Goal: Entertainment & Leisure: Browse casually

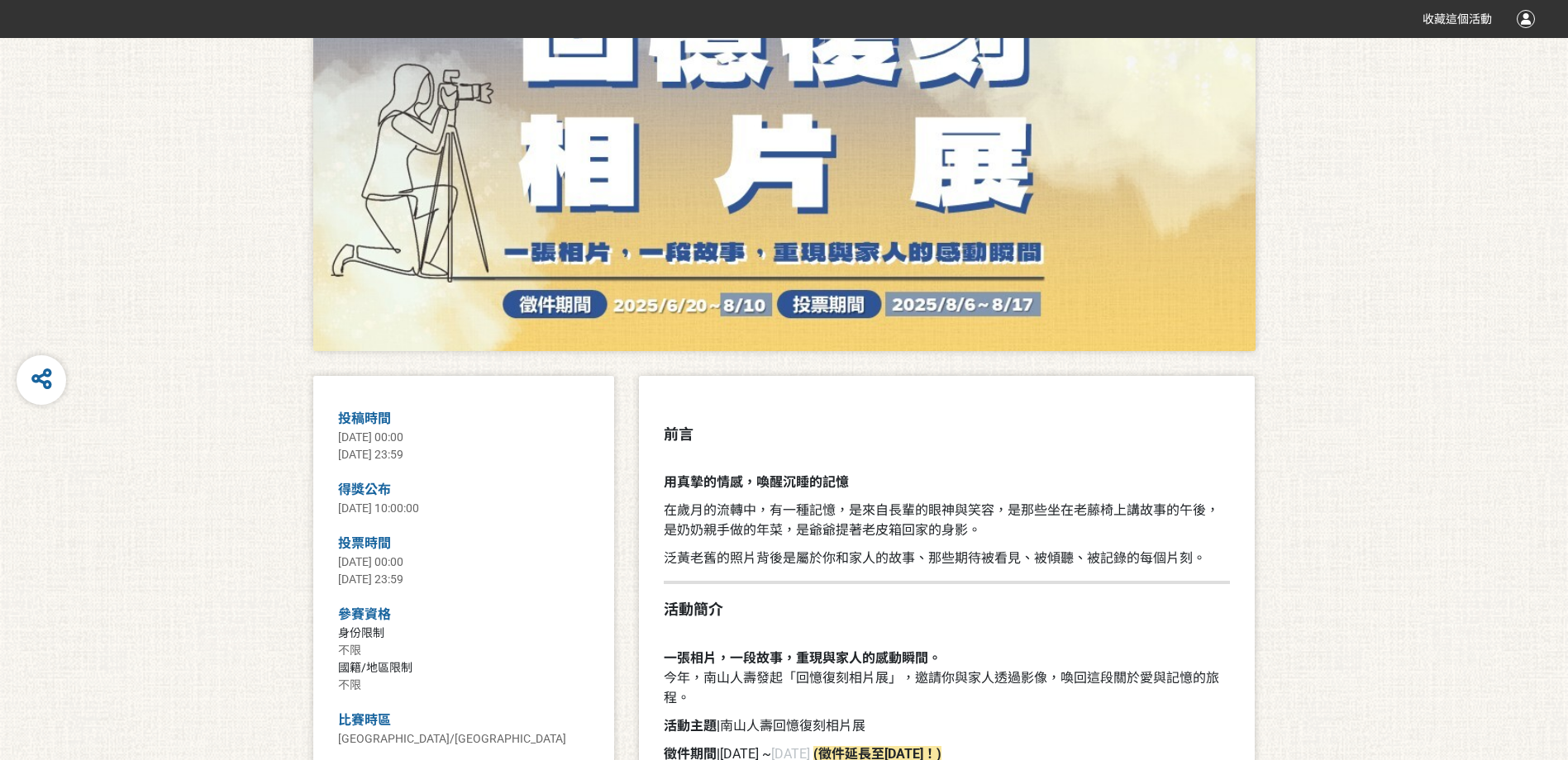
scroll to position [82, 0]
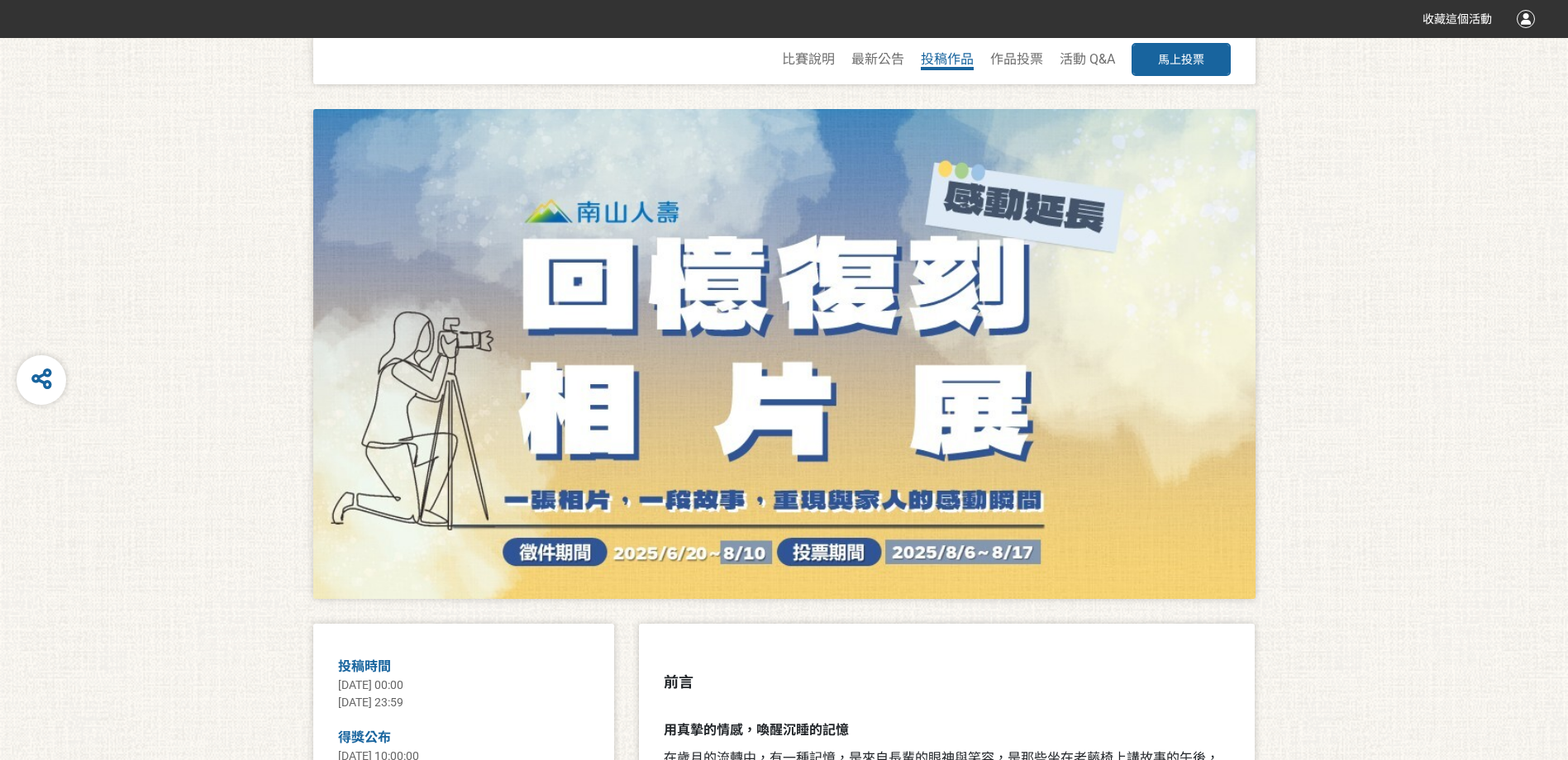
click at [956, 60] on span "投稿作品" at bounding box center [947, 59] width 53 height 16
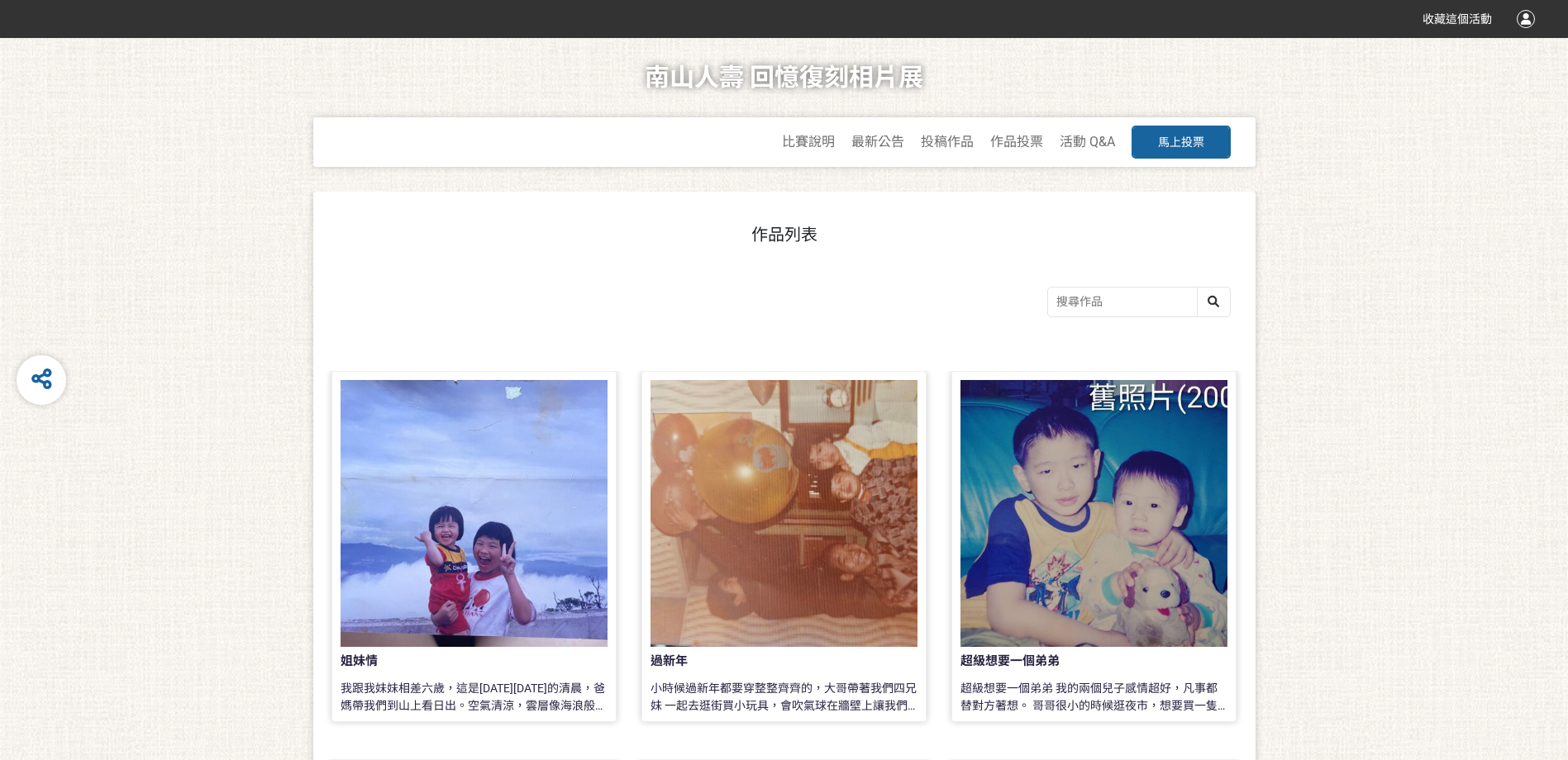
scroll to position [166, 0]
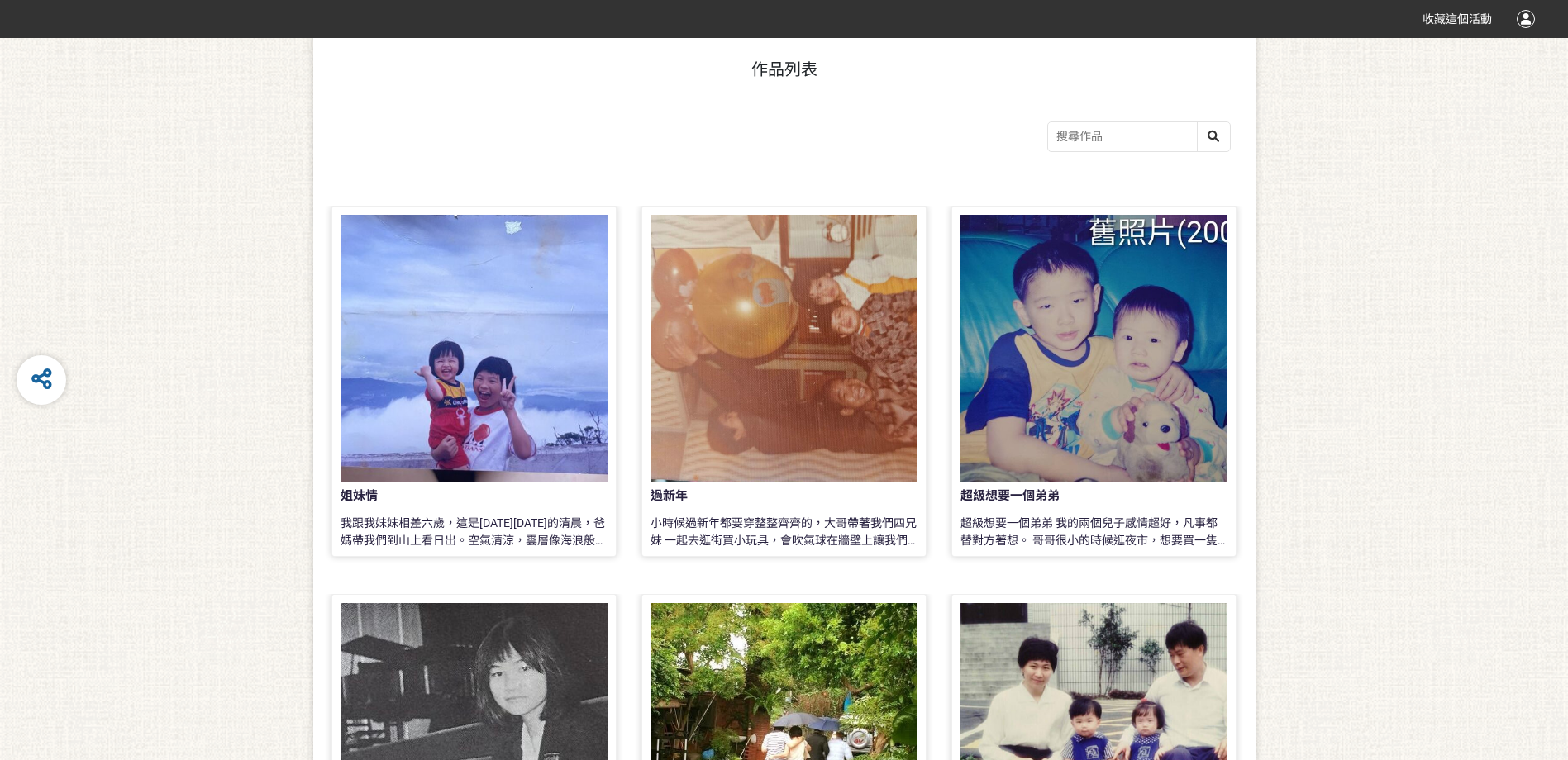
click at [470, 406] on div at bounding box center [474, 348] width 267 height 267
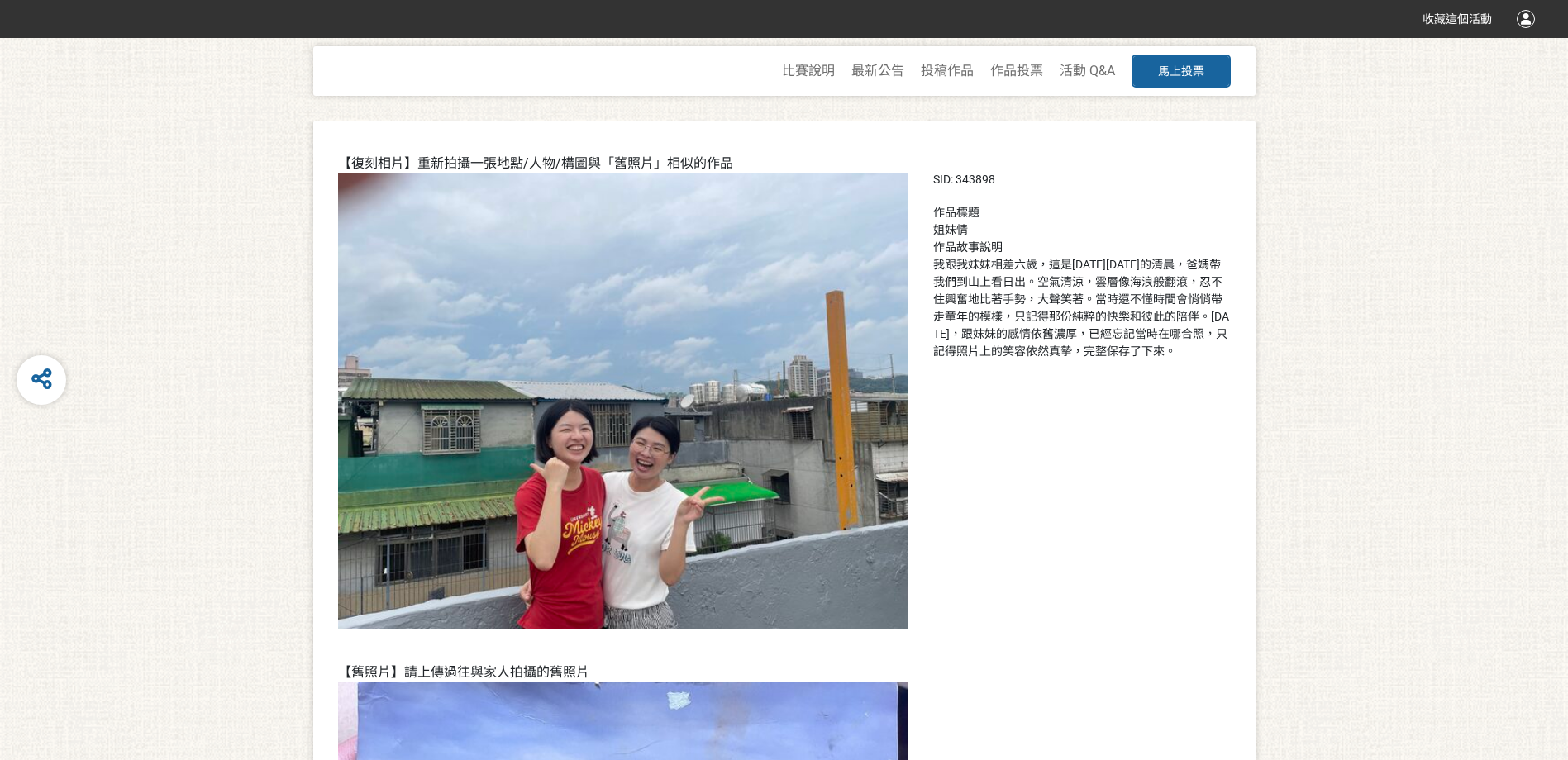
scroll to position [402, 0]
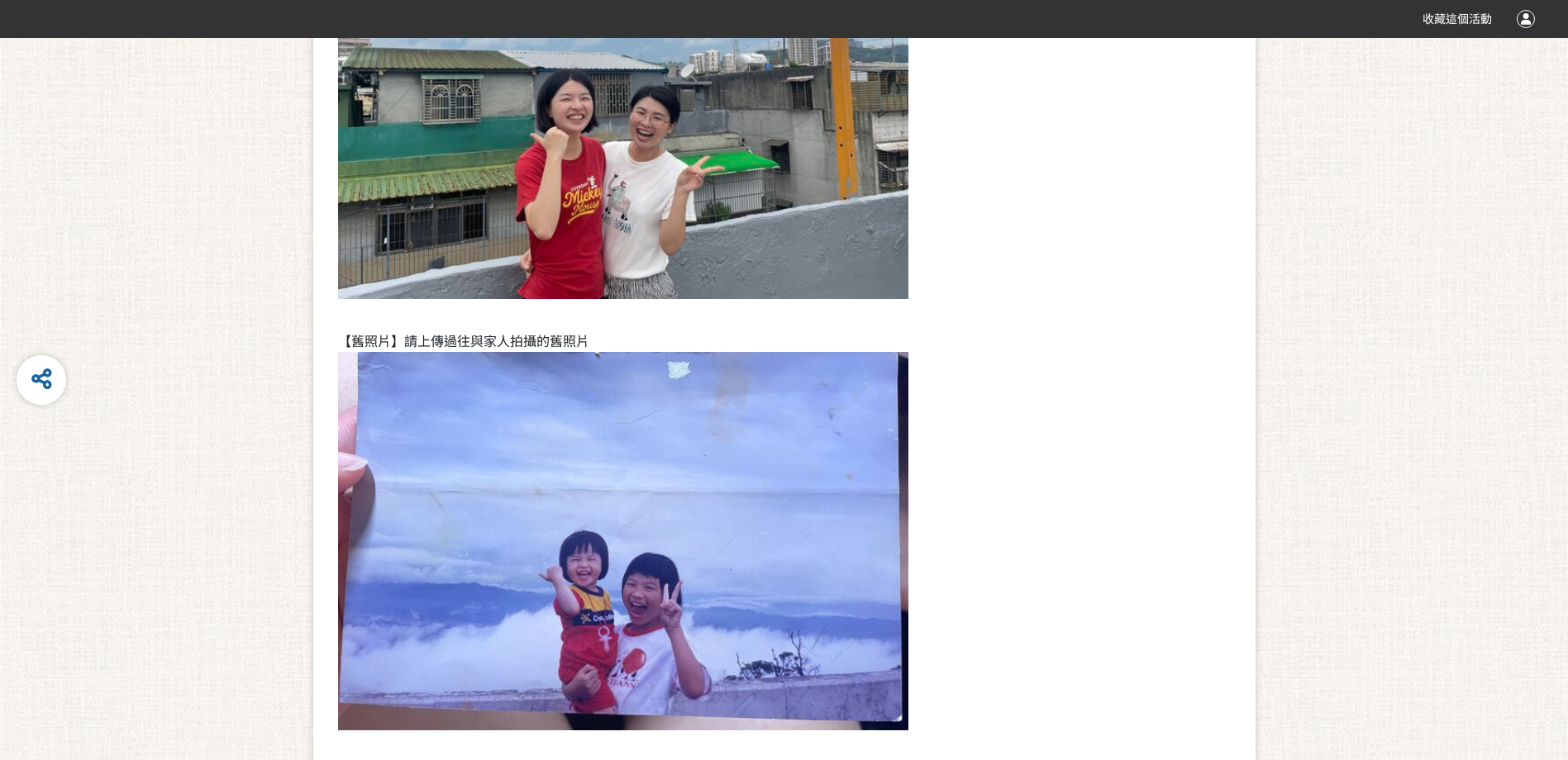
scroll to position [166, 0]
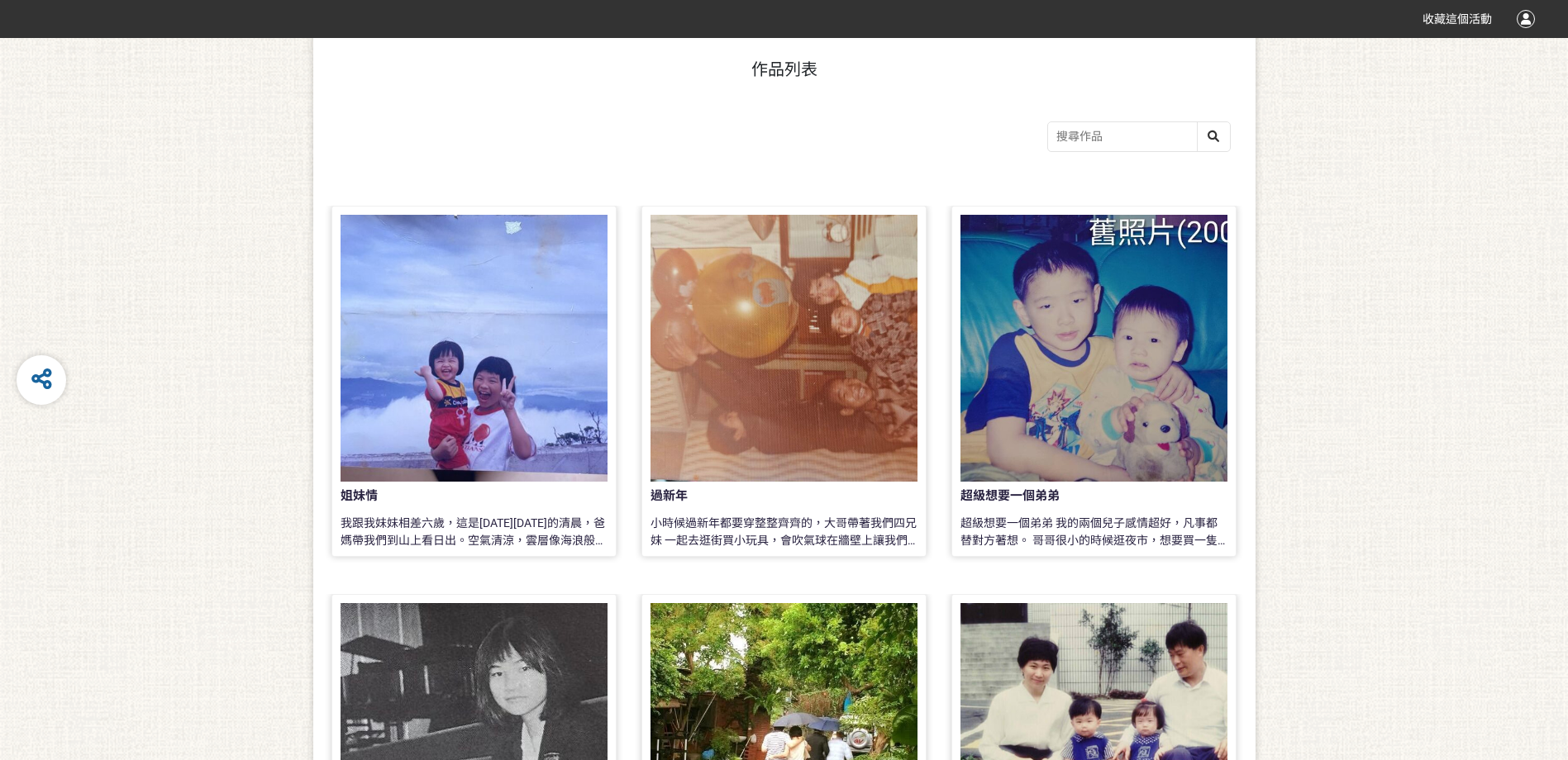
click at [1105, 524] on div "超級想要一個弟弟 我的兩個兒子感情超好，凡事都替對方著想。 哥哥很小的時候逛夜市，想要買一隻黃色毛絨小雞，他說：「有了它，不會吵著再要什麼了！」 後來哥哥說：…" at bounding box center [1094, 532] width 267 height 33
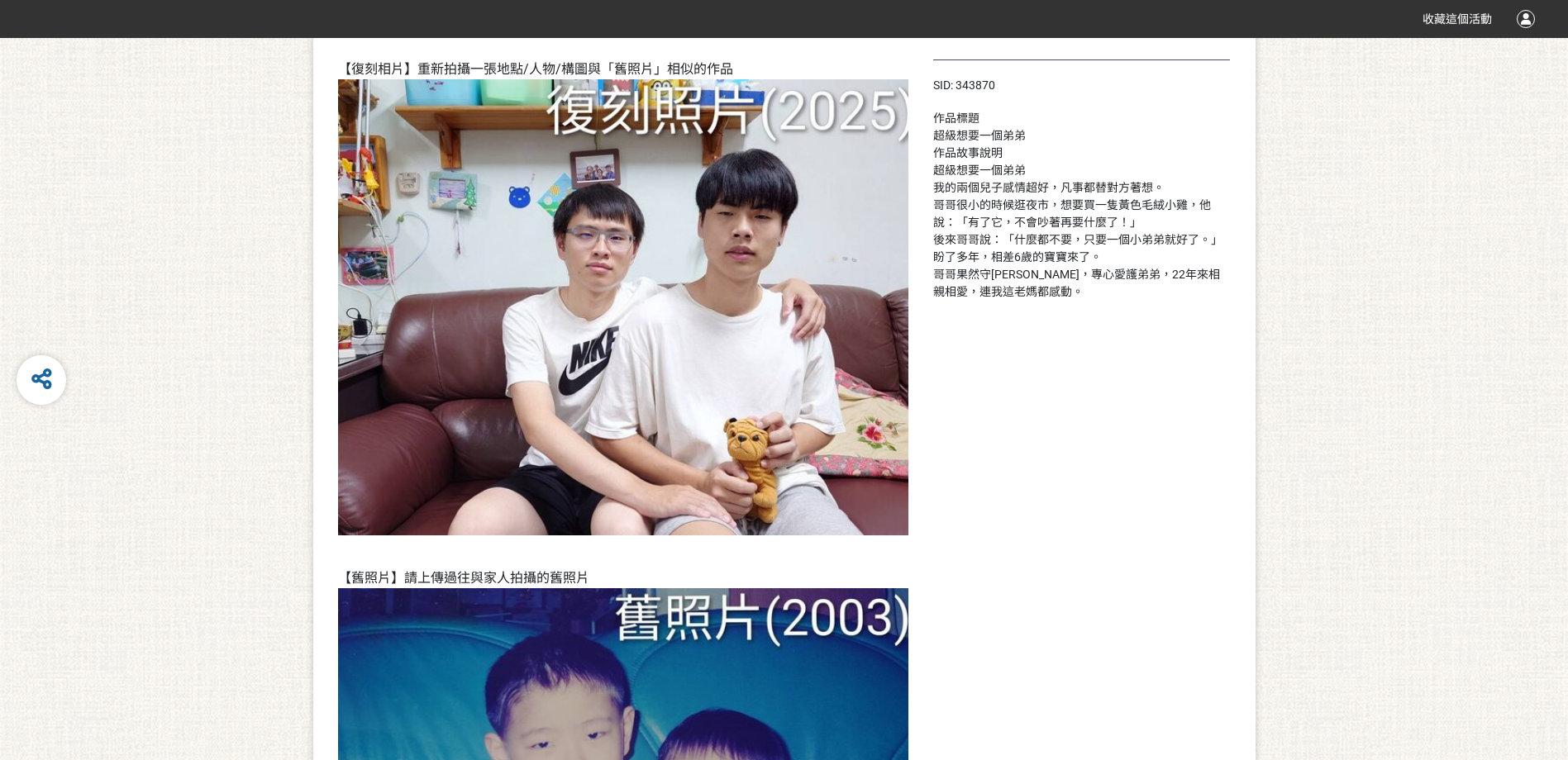
scroll to position [331, 0]
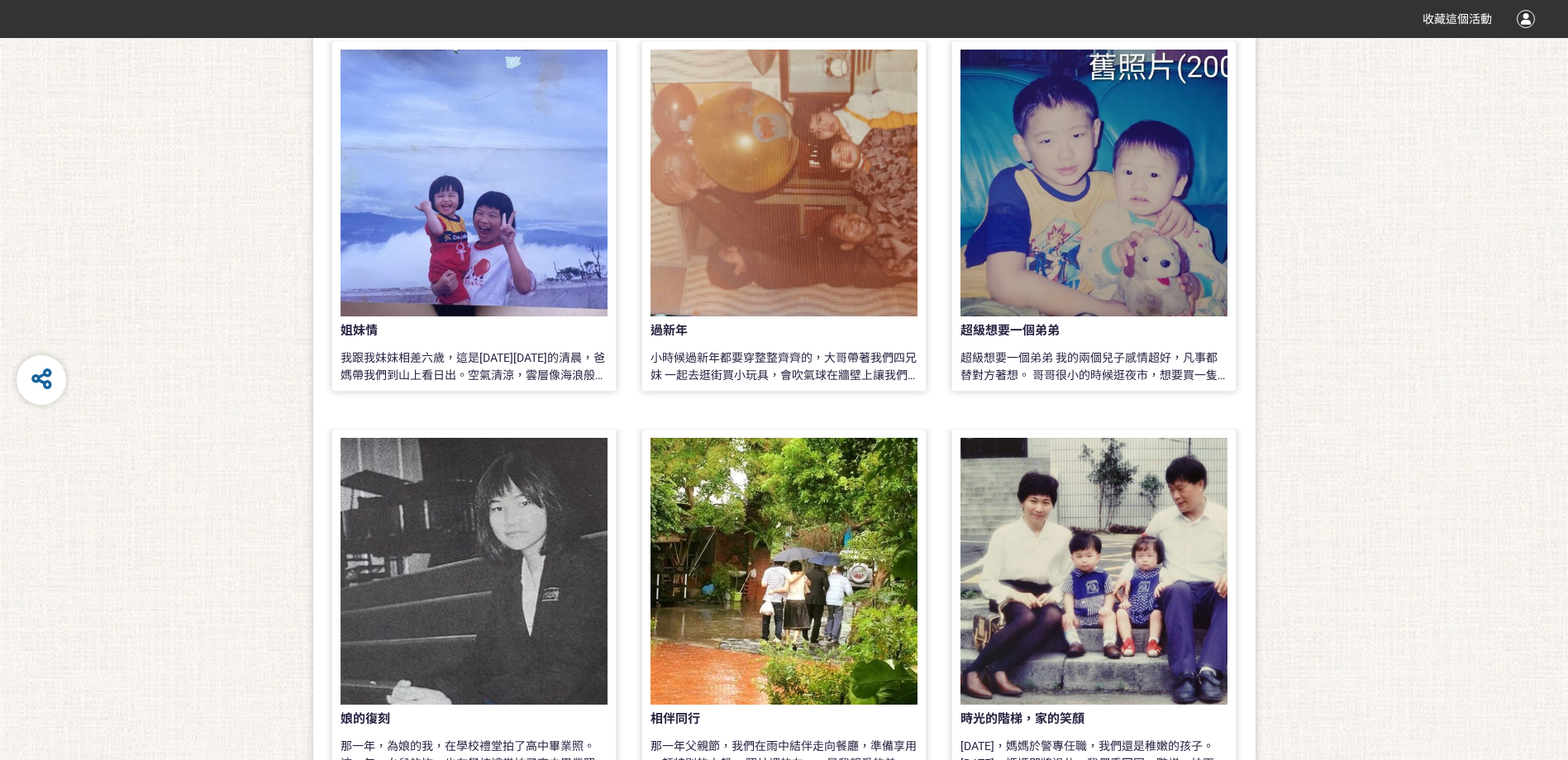
scroll to position [413, 0]
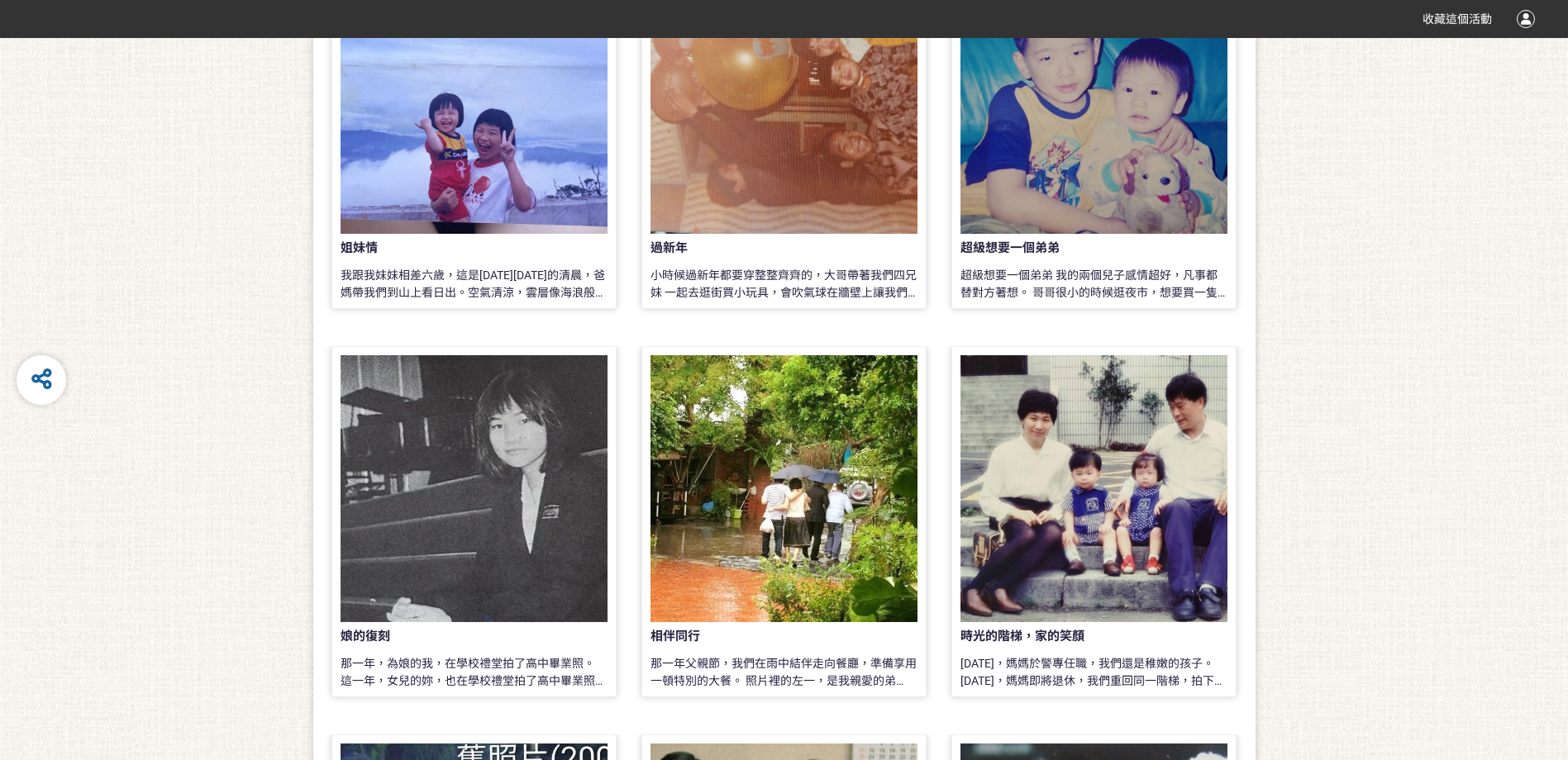
click at [815, 565] on div at bounding box center [784, 489] width 267 height 267
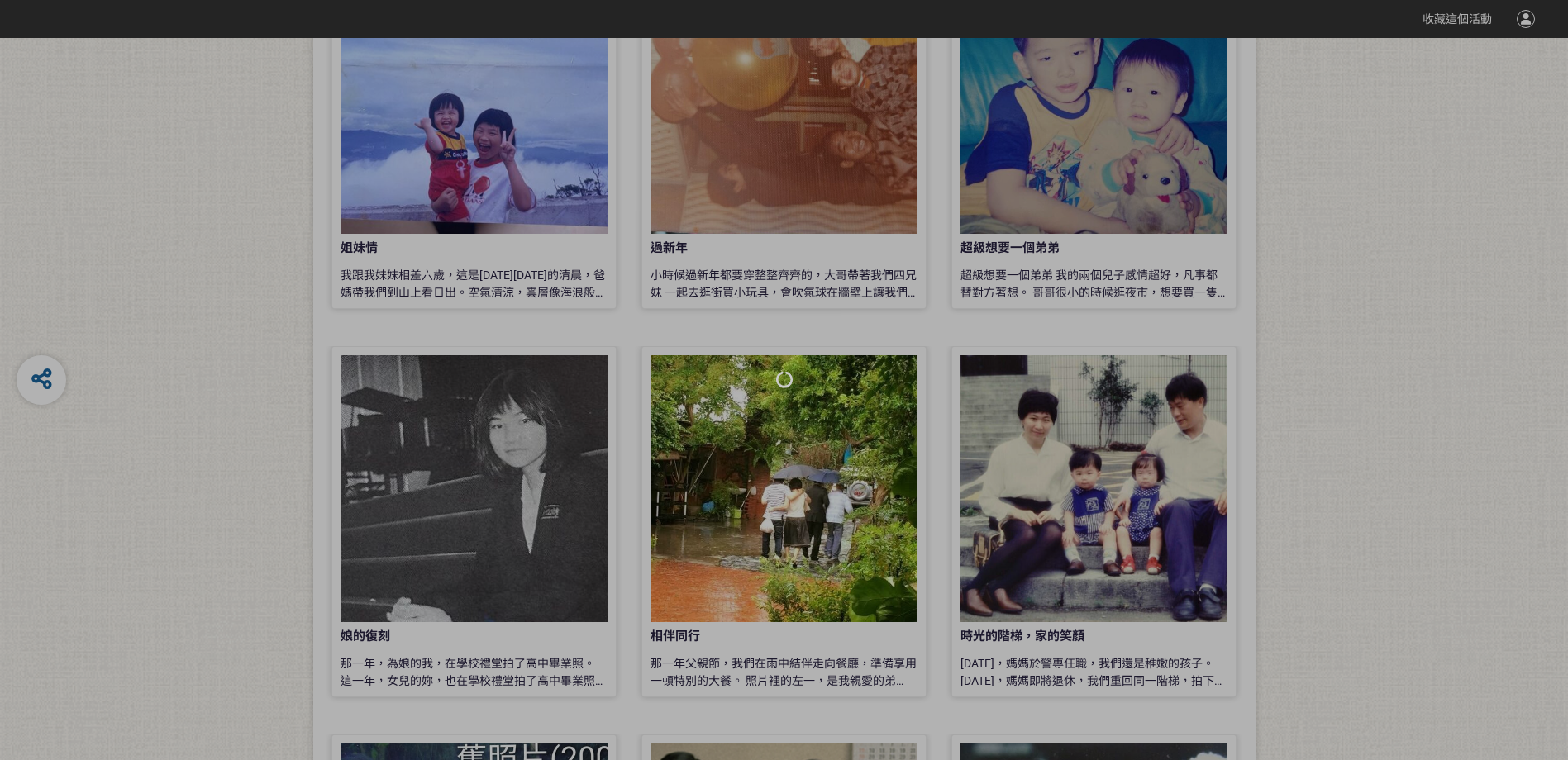
scroll to position [579, 0]
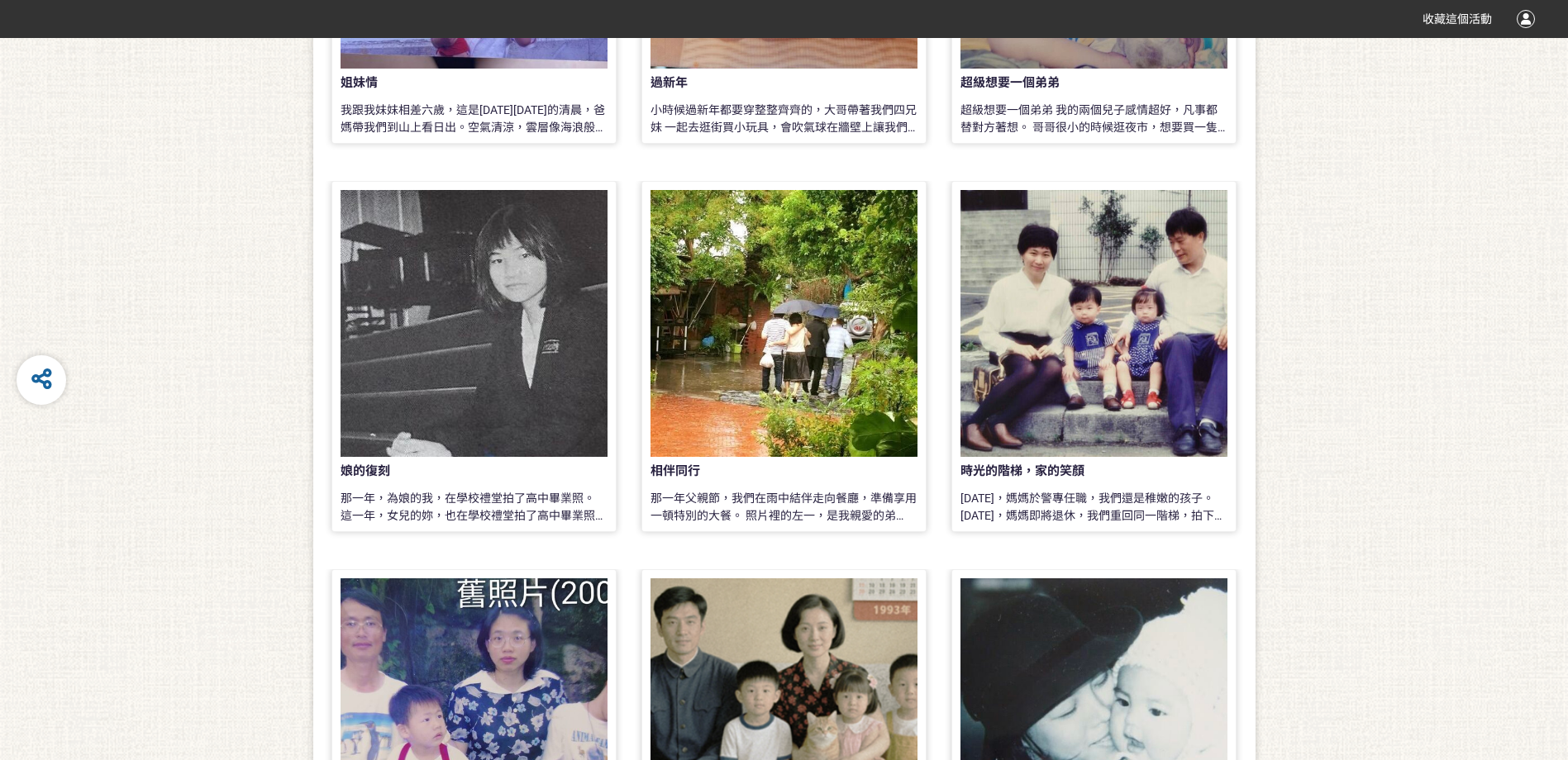
click at [469, 417] on div at bounding box center [474, 323] width 267 height 267
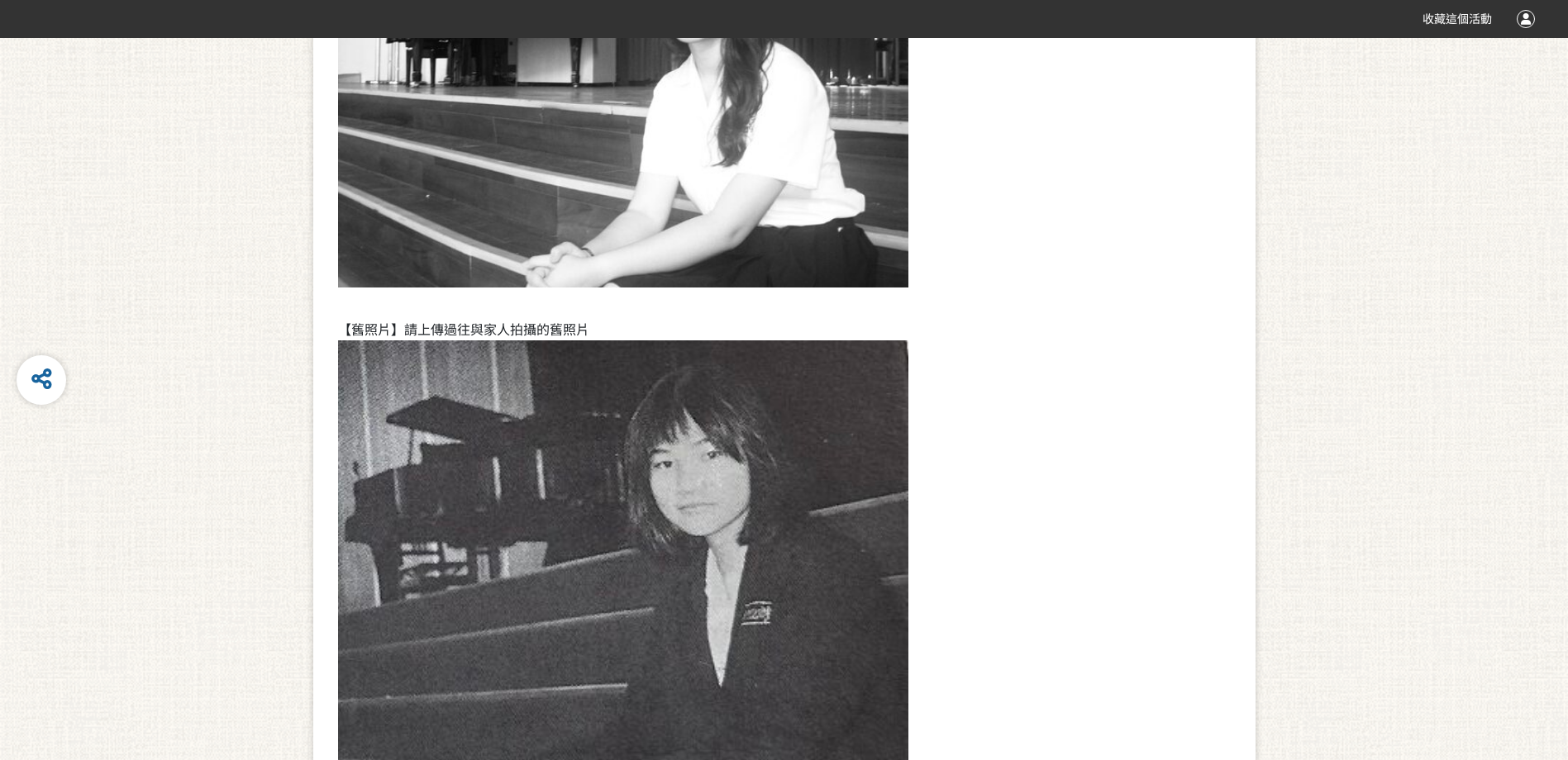
scroll to position [571, 0]
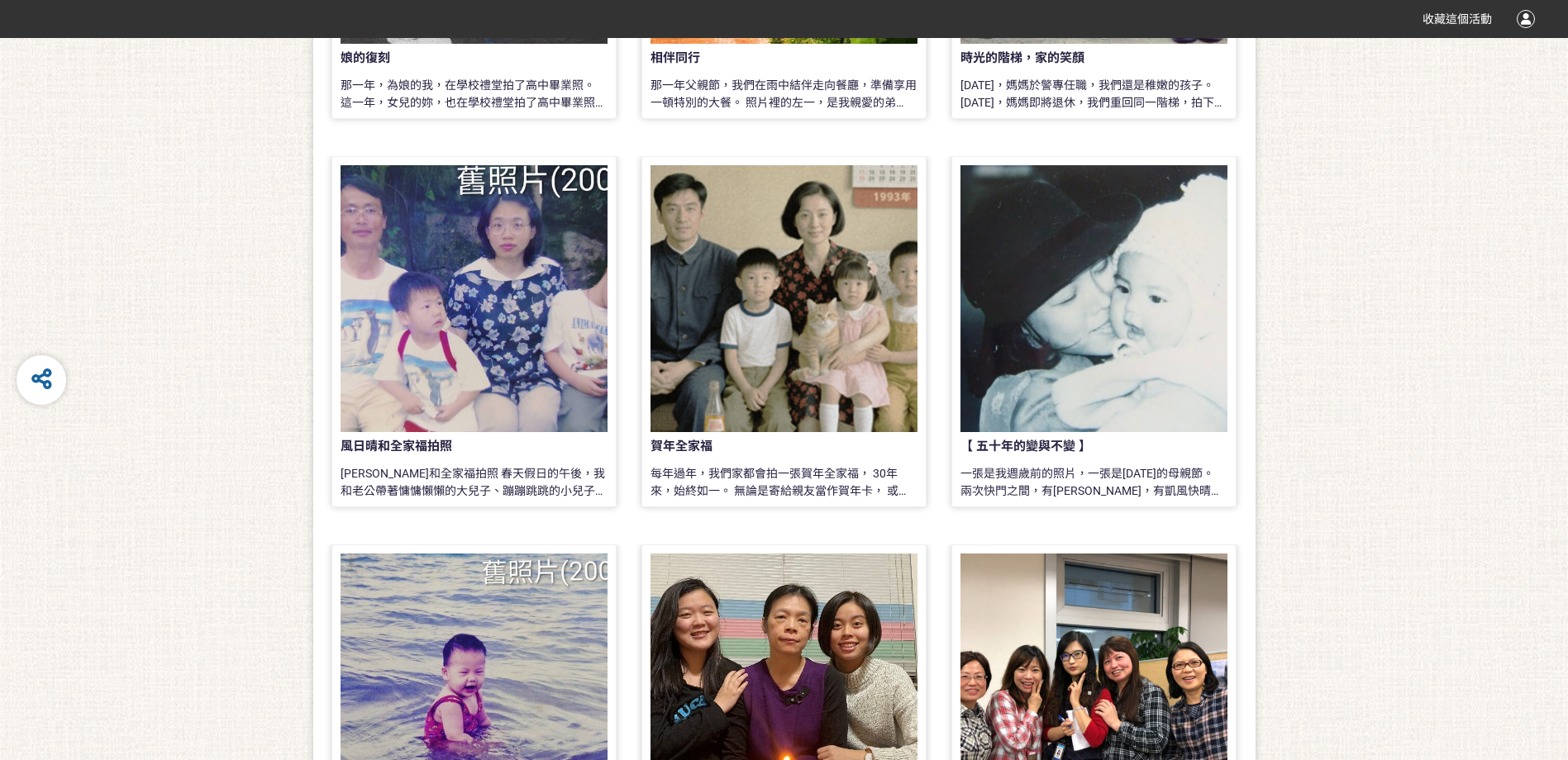
scroll to position [1158, 0]
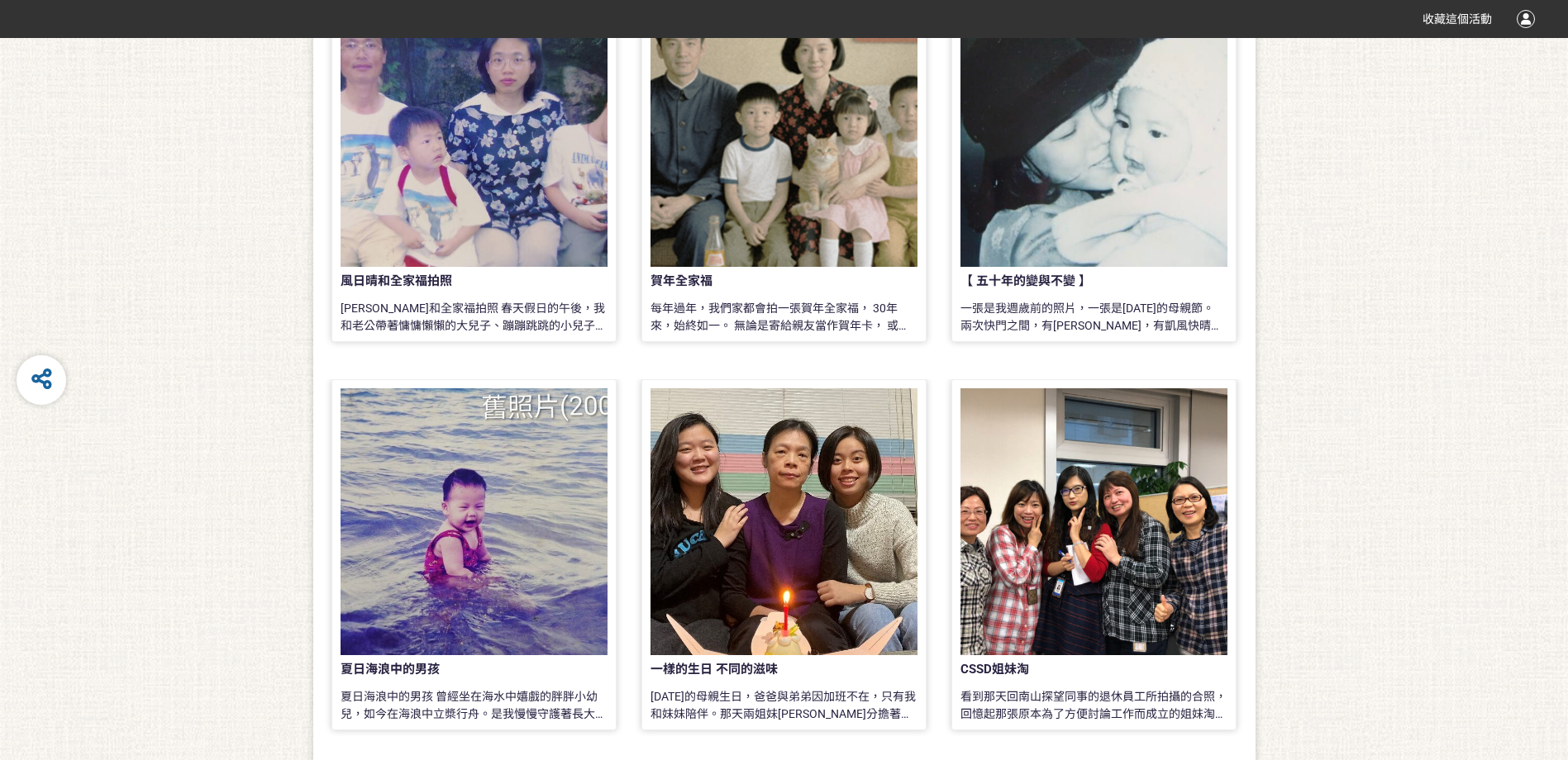
click at [757, 595] on div at bounding box center [784, 522] width 267 height 267
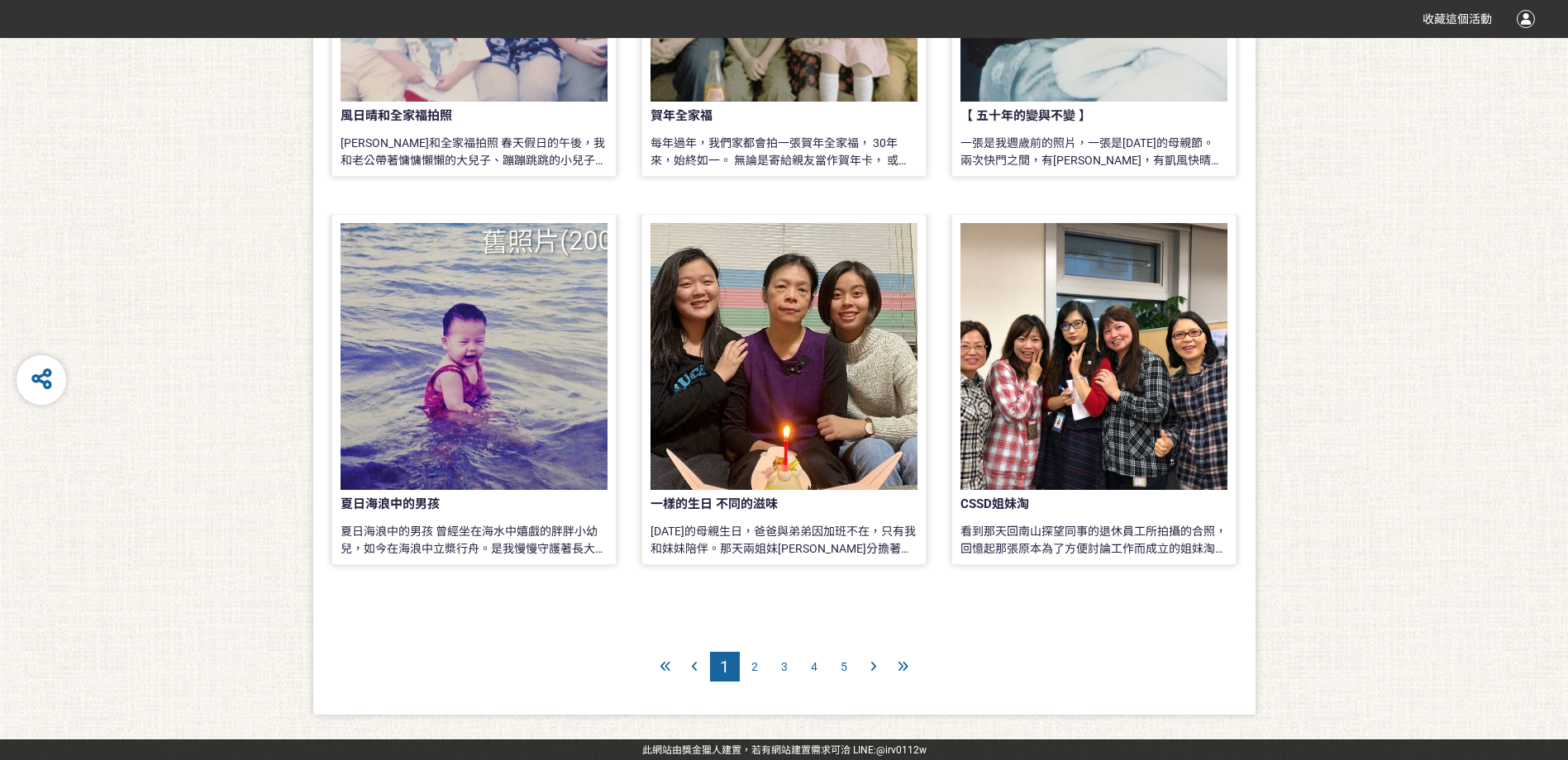
click at [1009, 421] on div at bounding box center [1094, 356] width 267 height 267
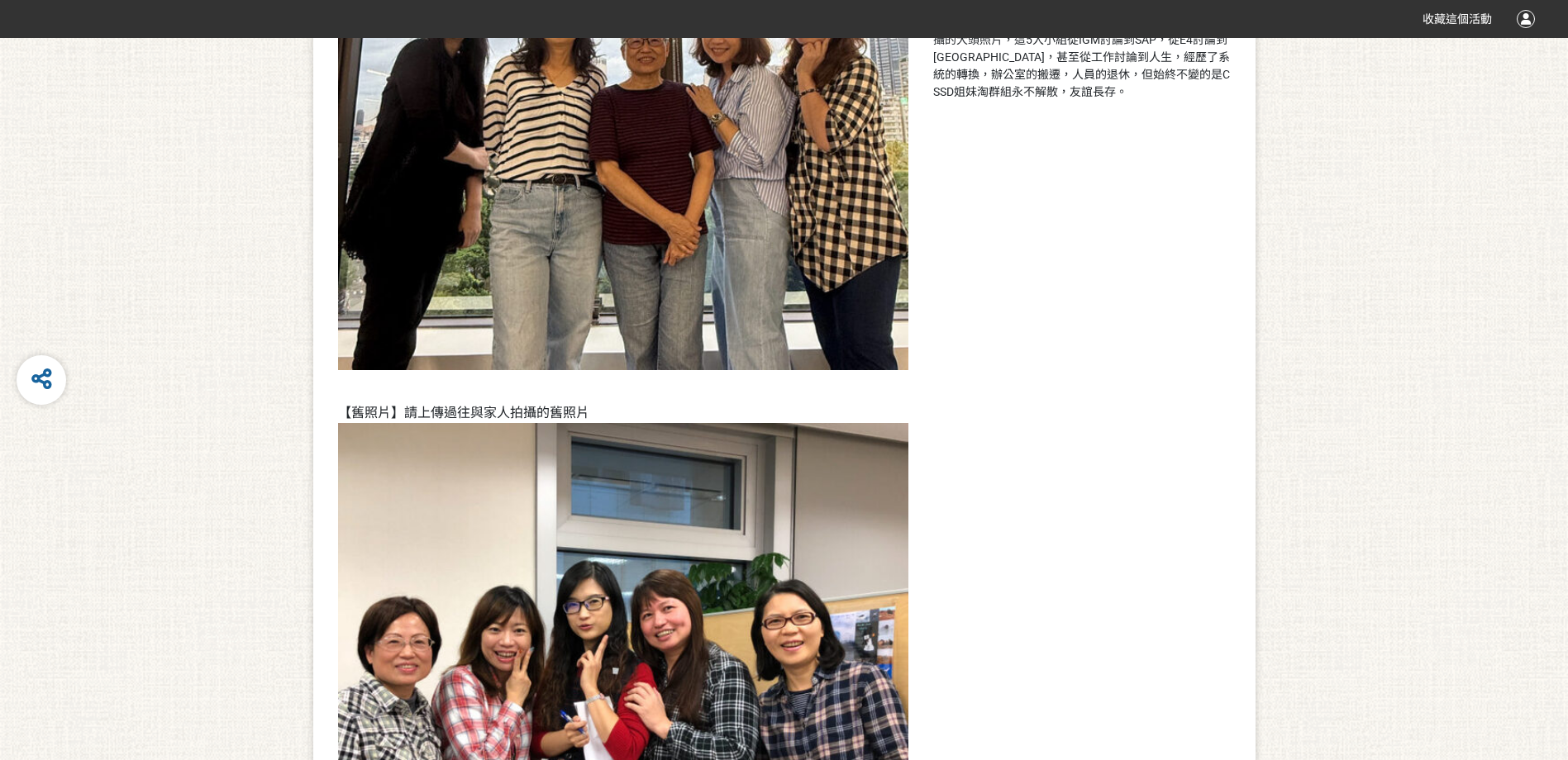
scroll to position [82, 0]
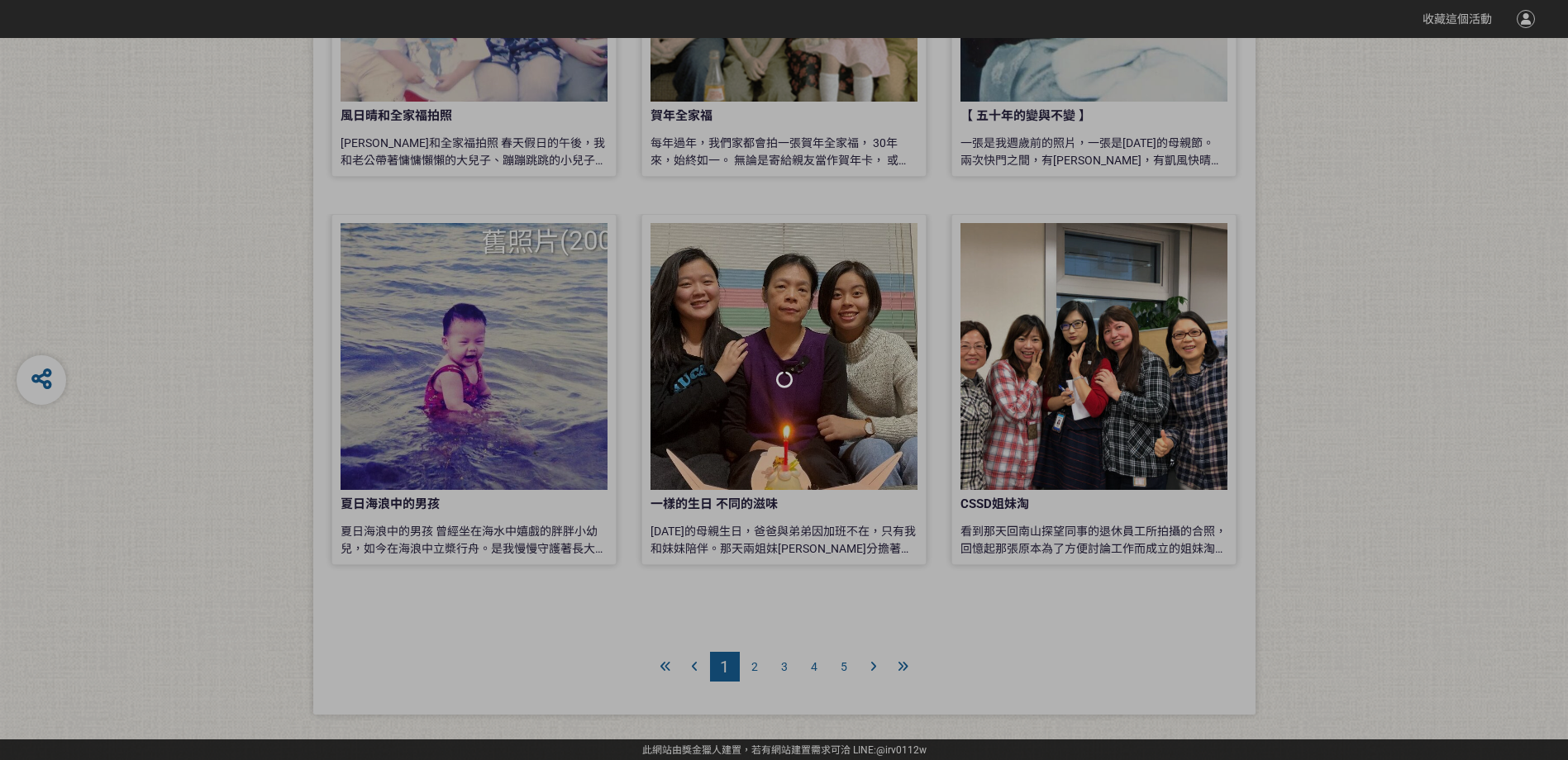
scroll to position [1323, 0]
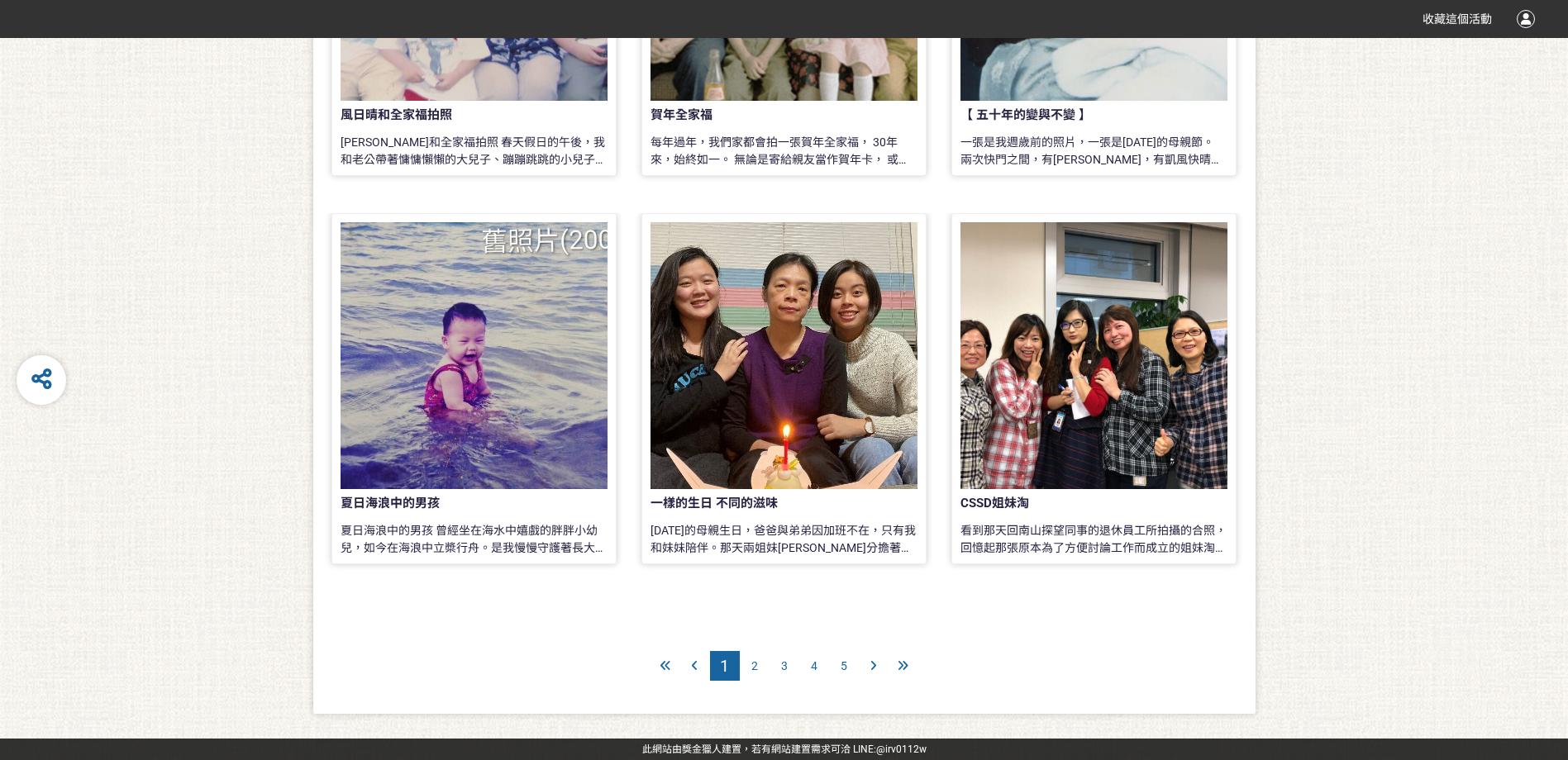
click at [500, 357] on div at bounding box center [474, 356] width 267 height 267
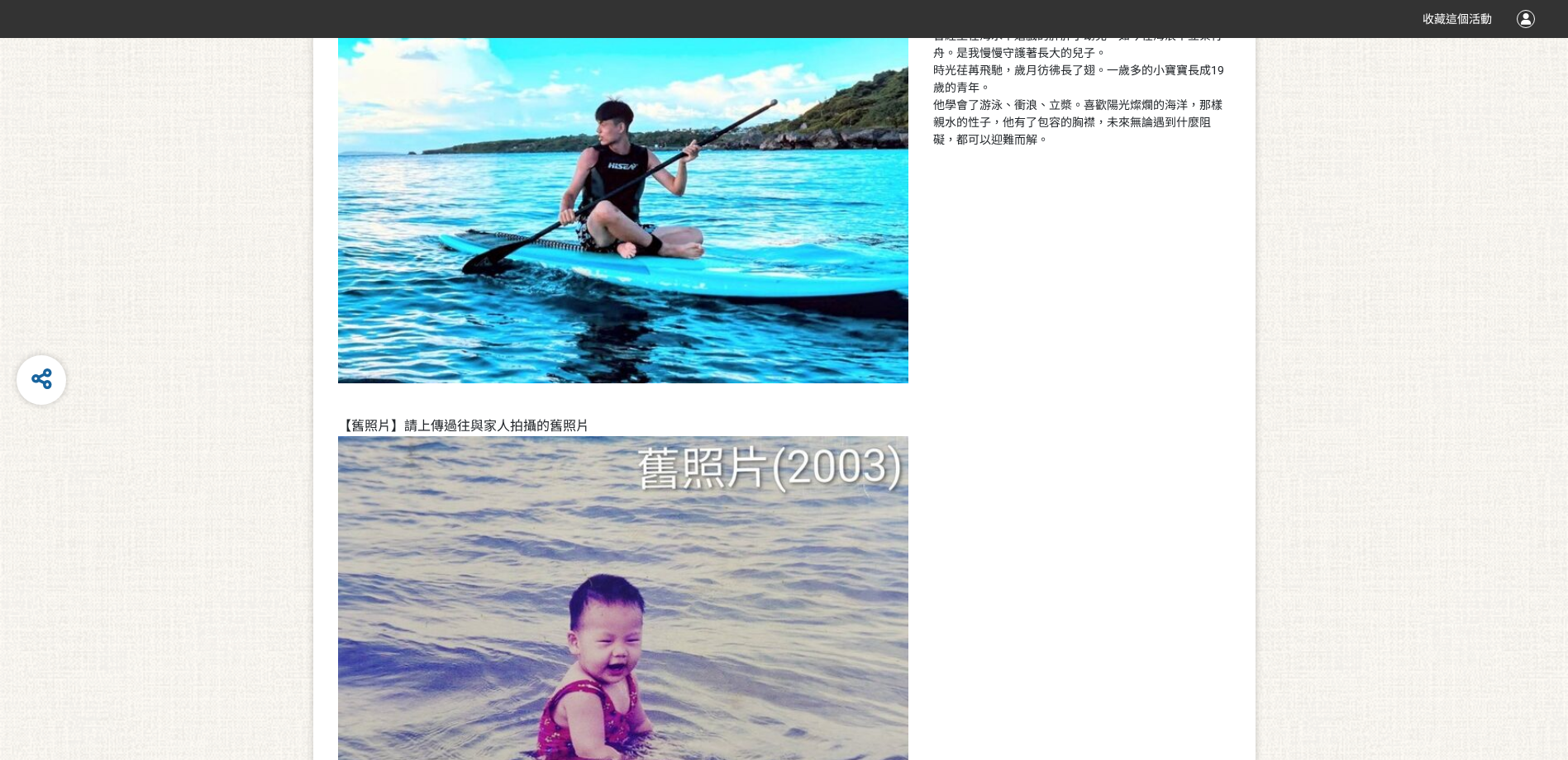
scroll to position [152, 0]
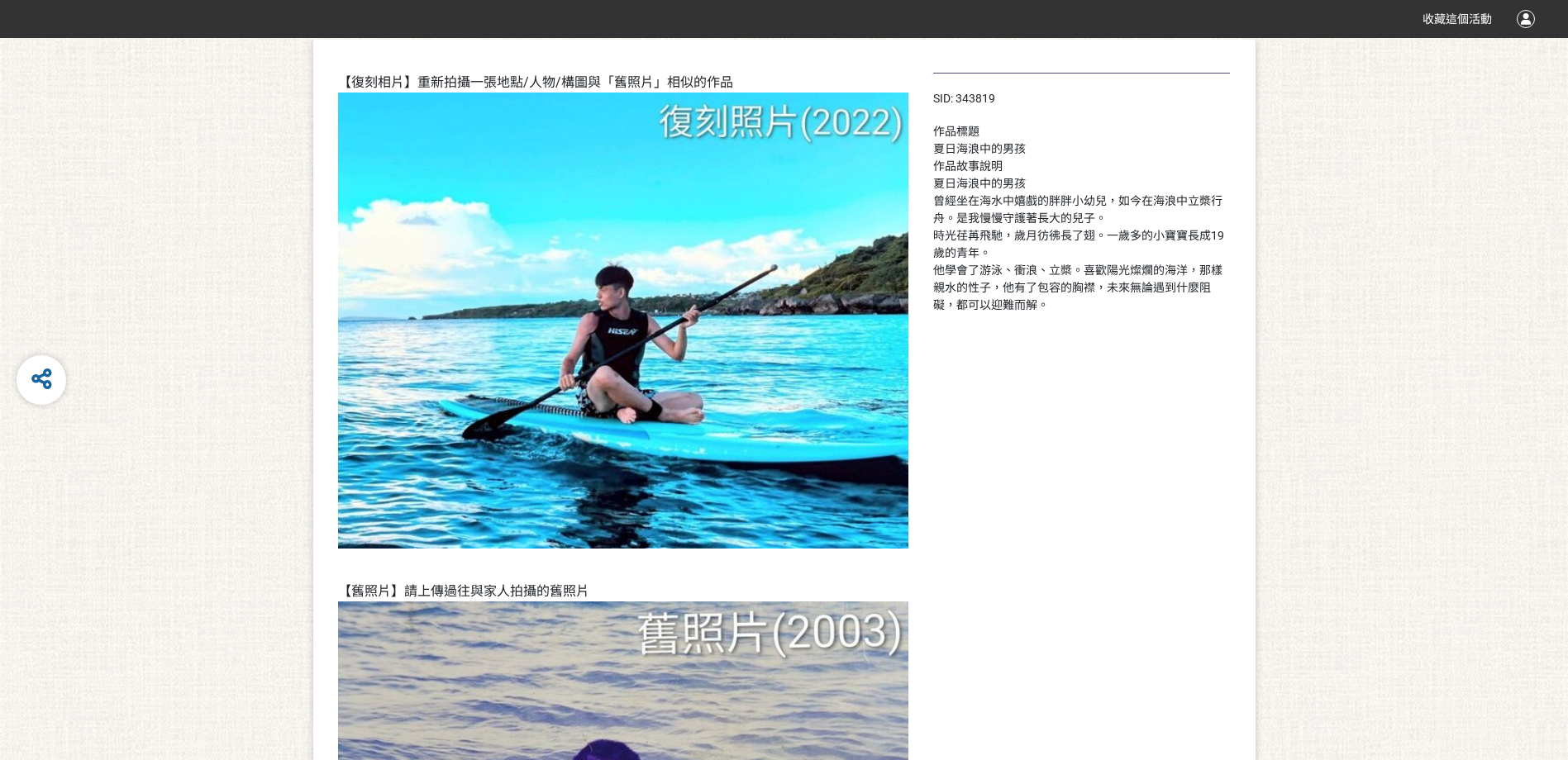
scroll to position [1323, 0]
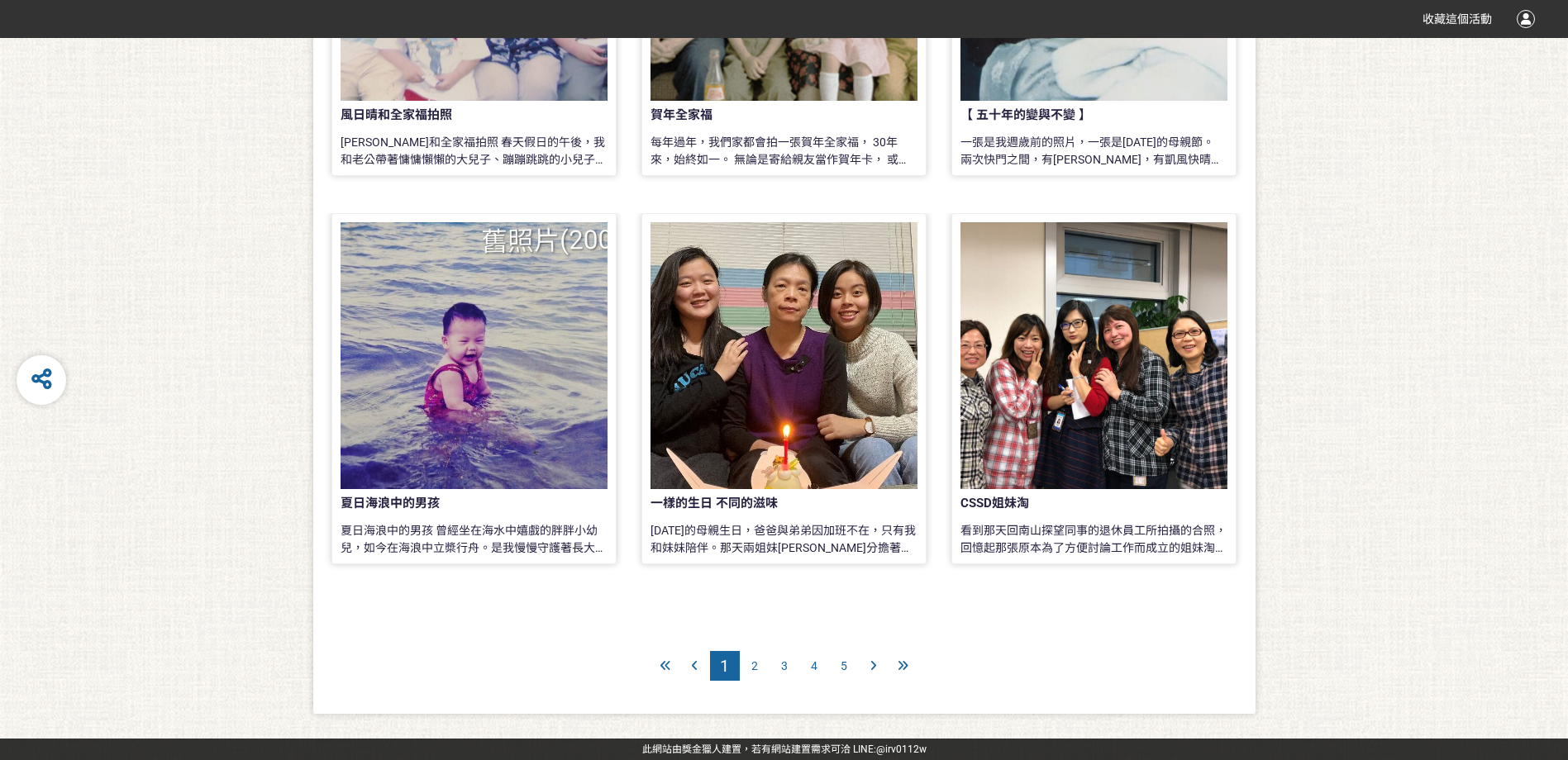
click at [845, 665] on span "5" at bounding box center [843, 666] width 7 height 14
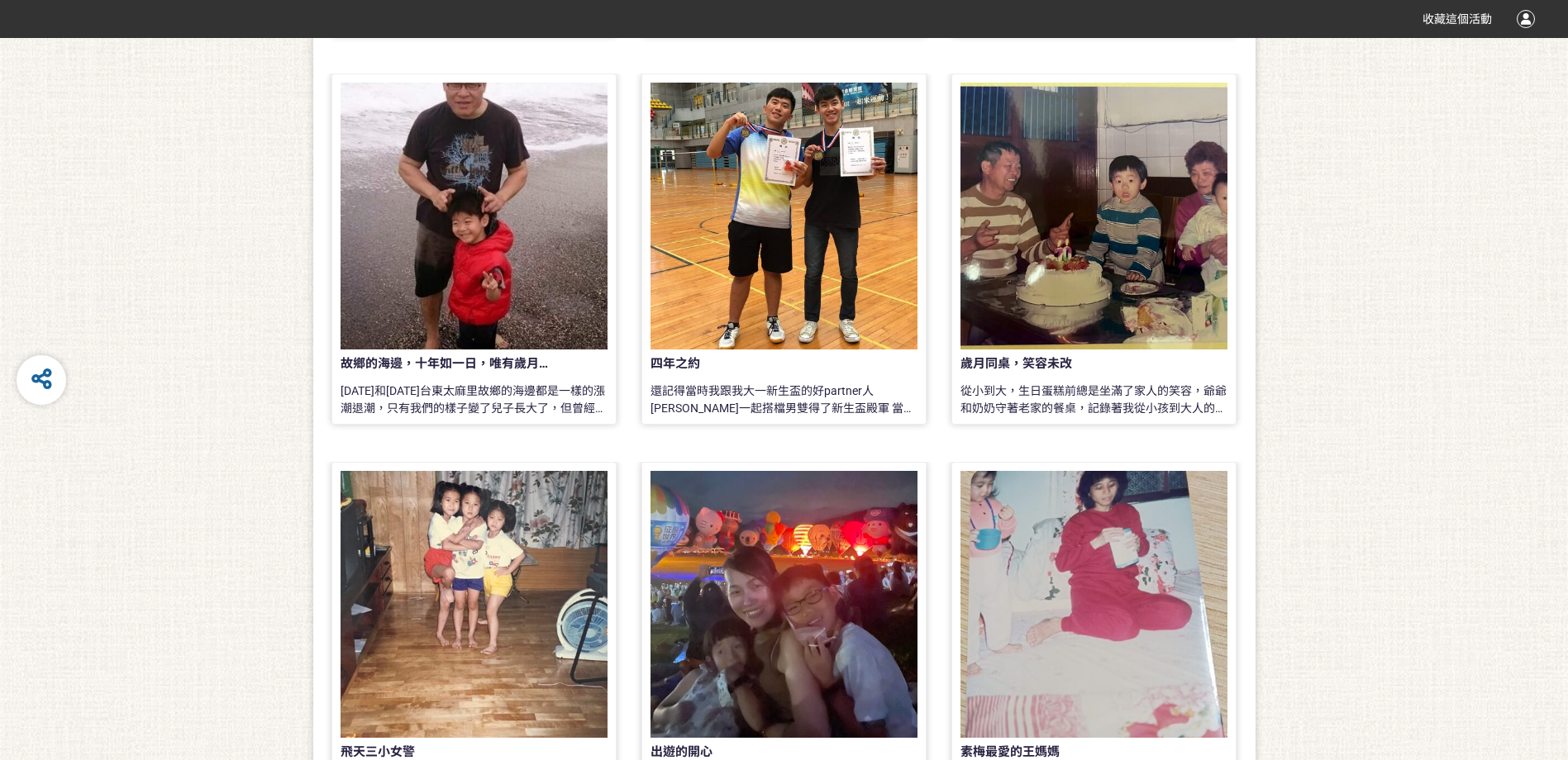
scroll to position [1322, 0]
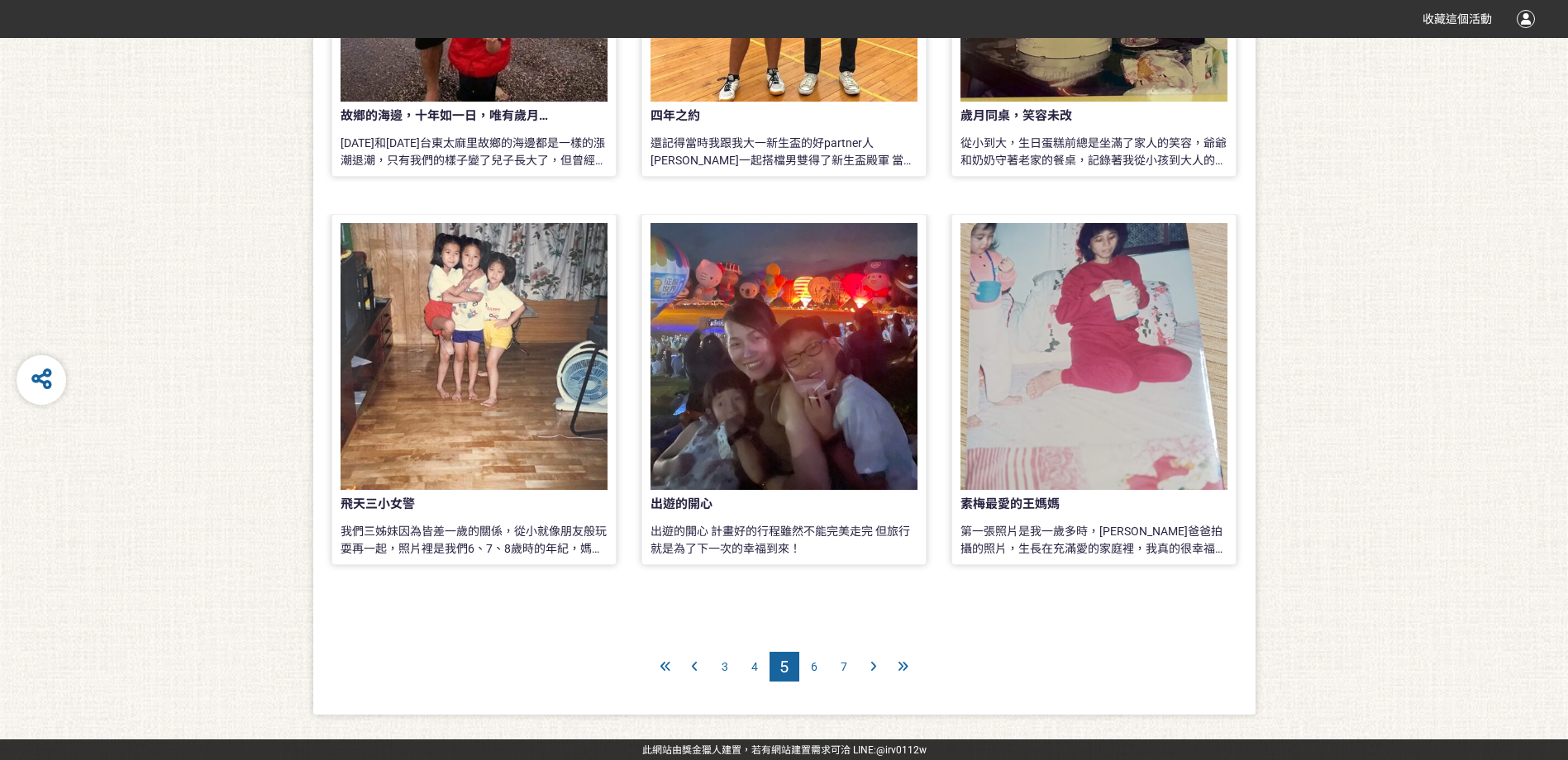
click at [533, 539] on div "我們三姊妹因為皆差一歲的關係，從小就像朋友般玩耍再一起，照片裡是我們6、7、8歲時的年紀，媽媽為了方便區分我們的衣服，從小我們就一人選一種顏色，公平又不會爭吵…" at bounding box center [474, 540] width 267 height 33
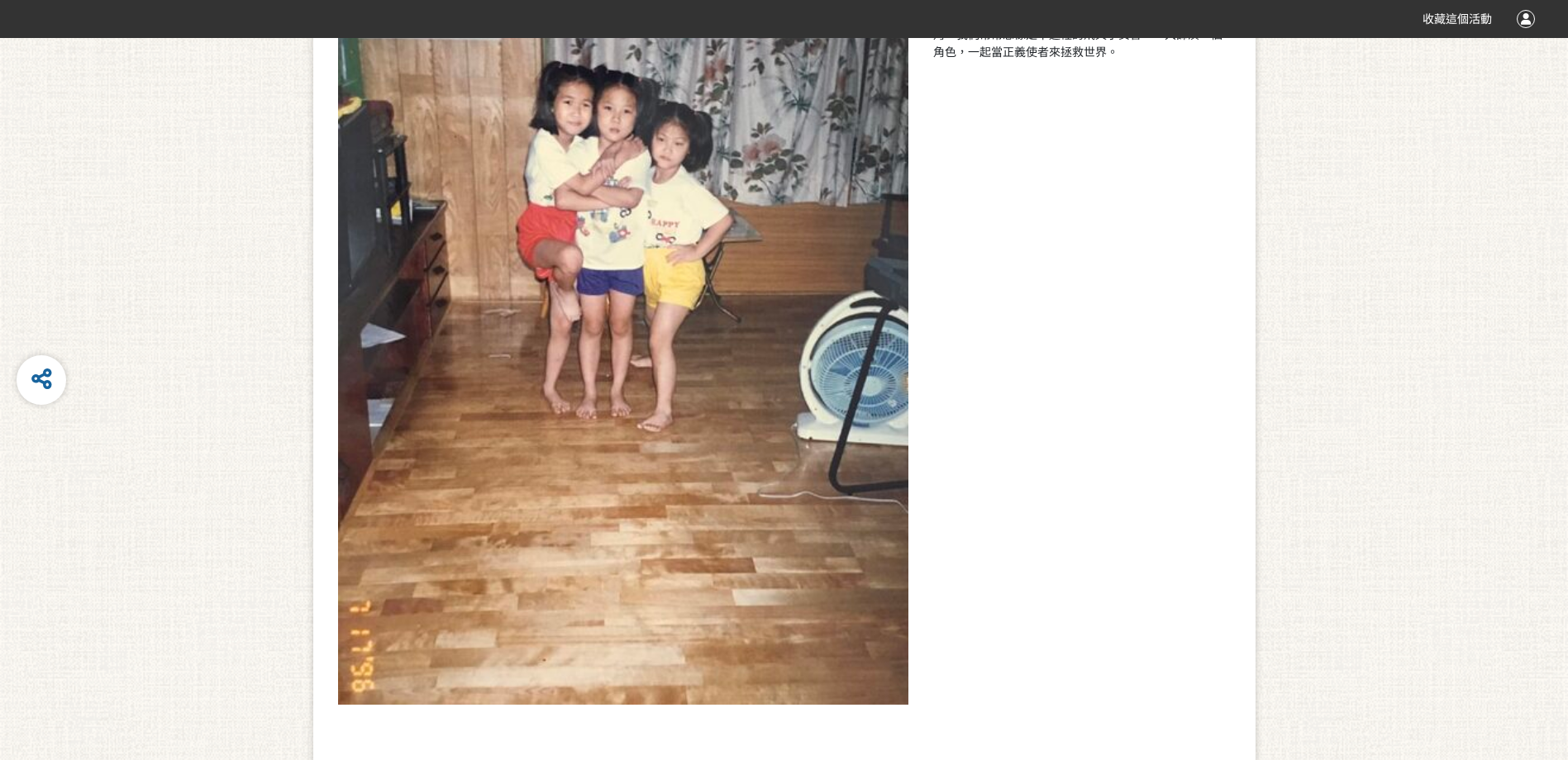
scroll to position [122, 0]
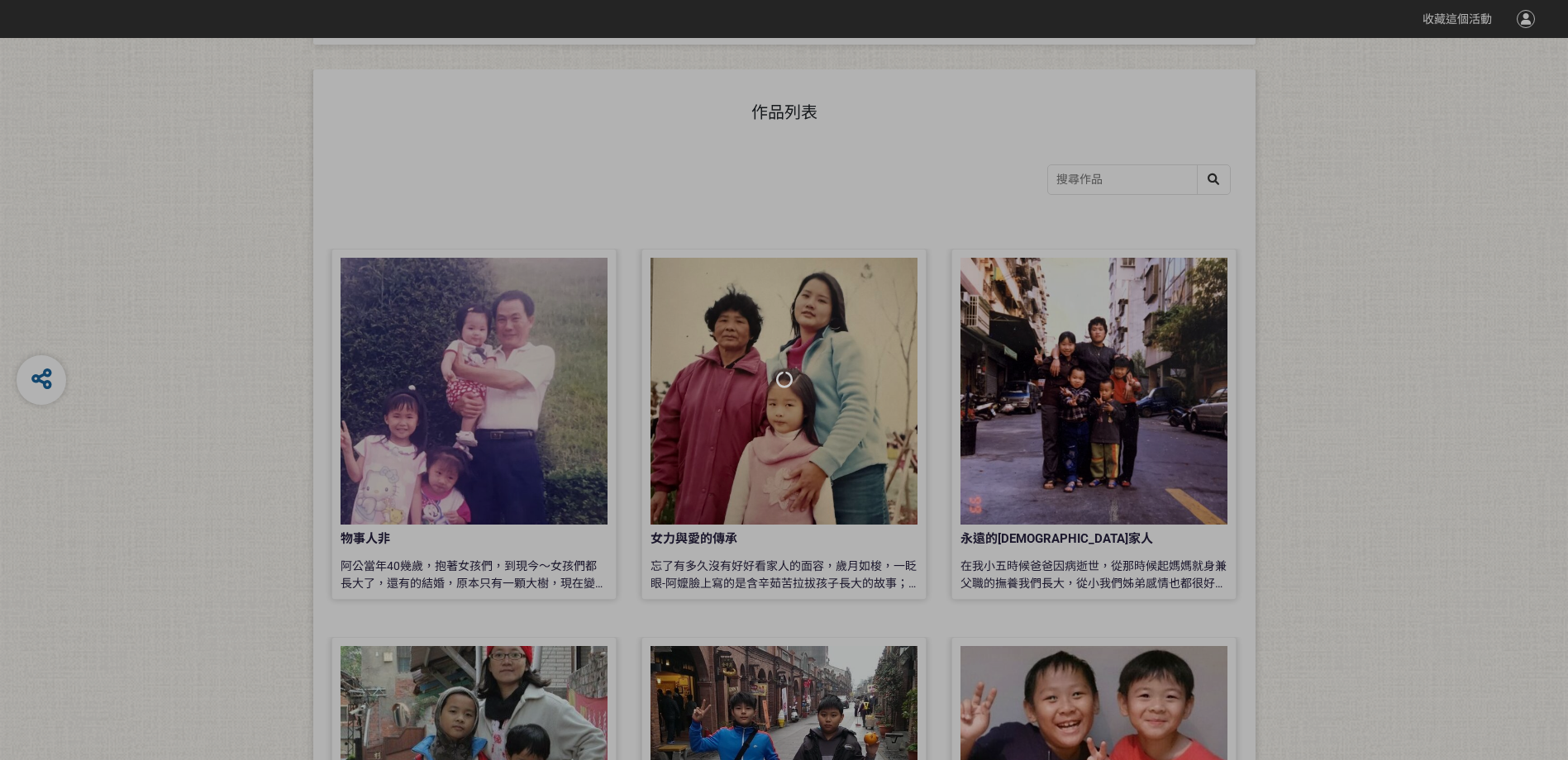
scroll to position [1322, 0]
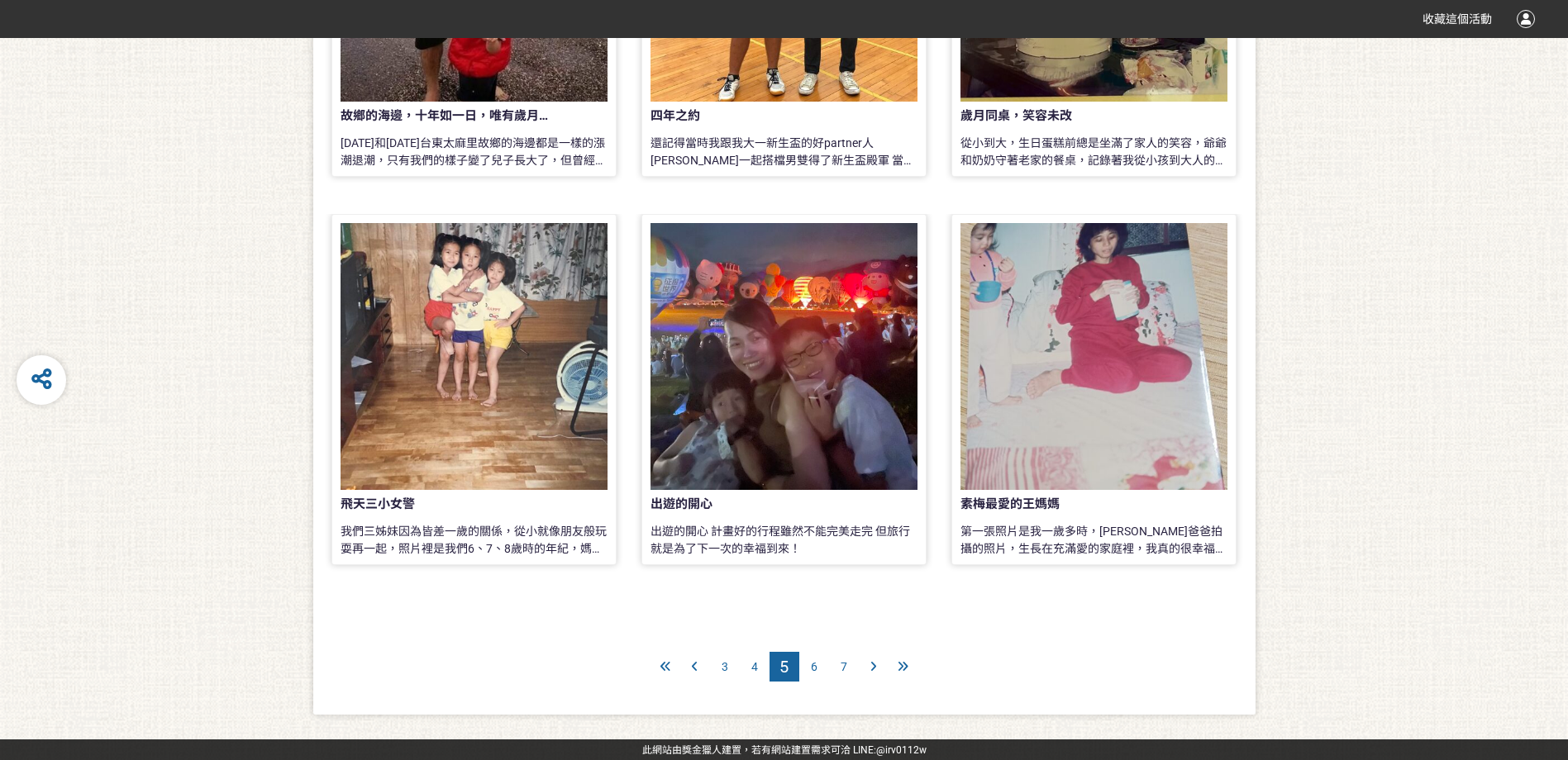
click at [811, 667] on span "6" at bounding box center [814, 667] width 7 height 14
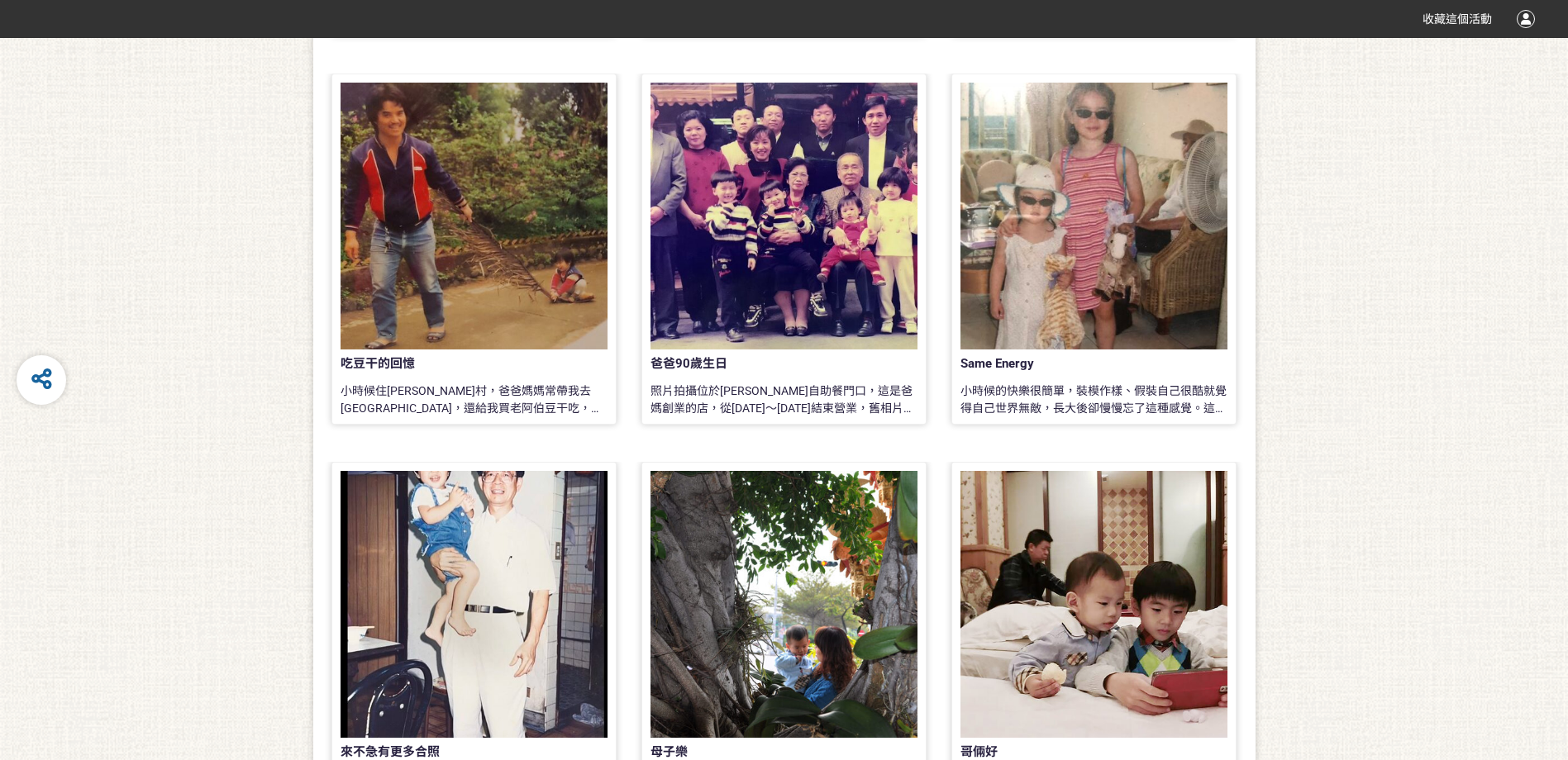
scroll to position [1323, 0]
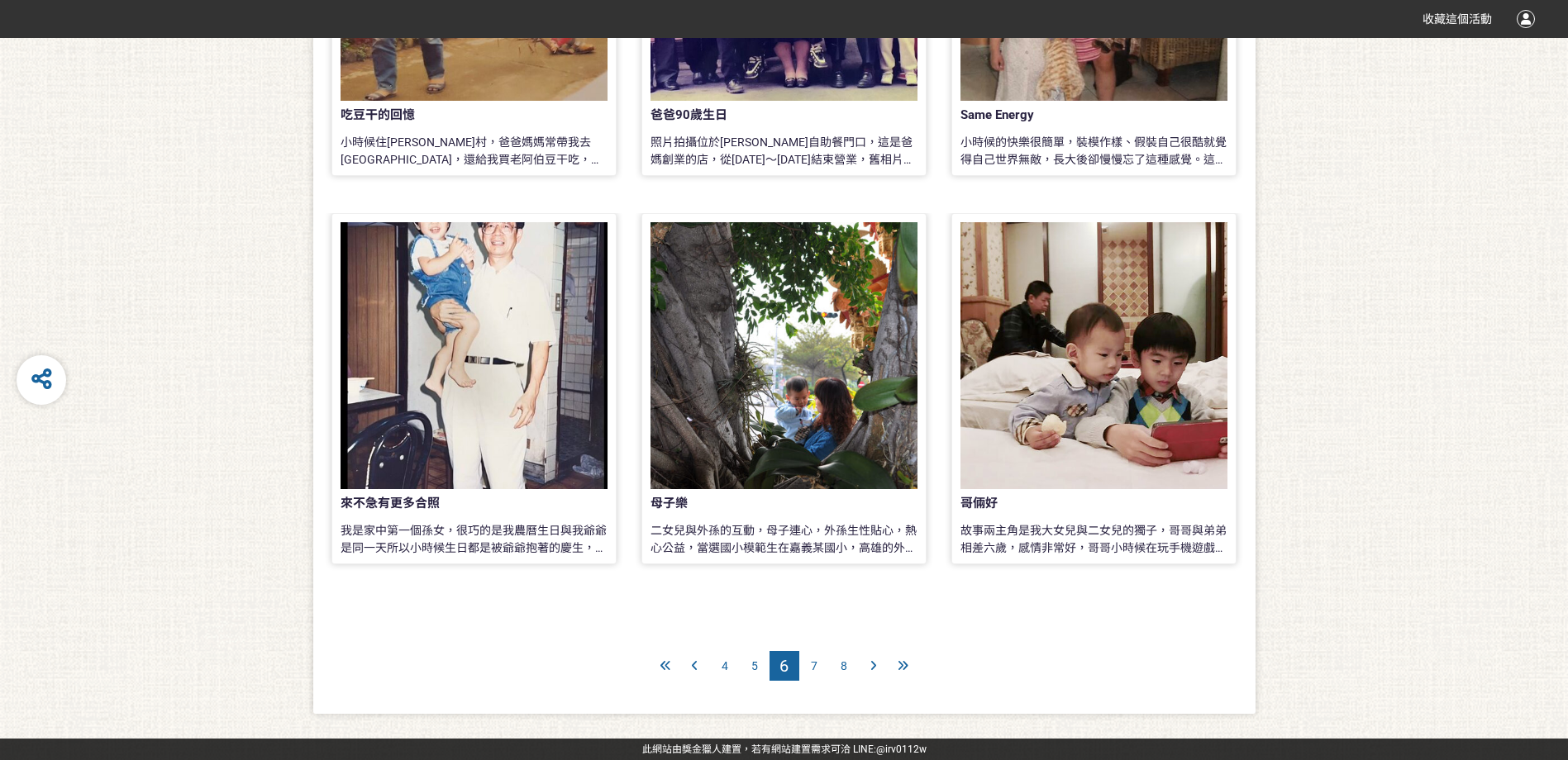
click at [1098, 528] on div "故事兩主角是我大女兒與二女兒的獨子，哥哥與弟弟相差六歲，感情非常好，哥哥小時候在玩手機遊戲，弟弟在旁默默觀賞，長大後，同樣的情景也發生，[PERSON_NAM…" at bounding box center [1094, 539] width 267 height 33
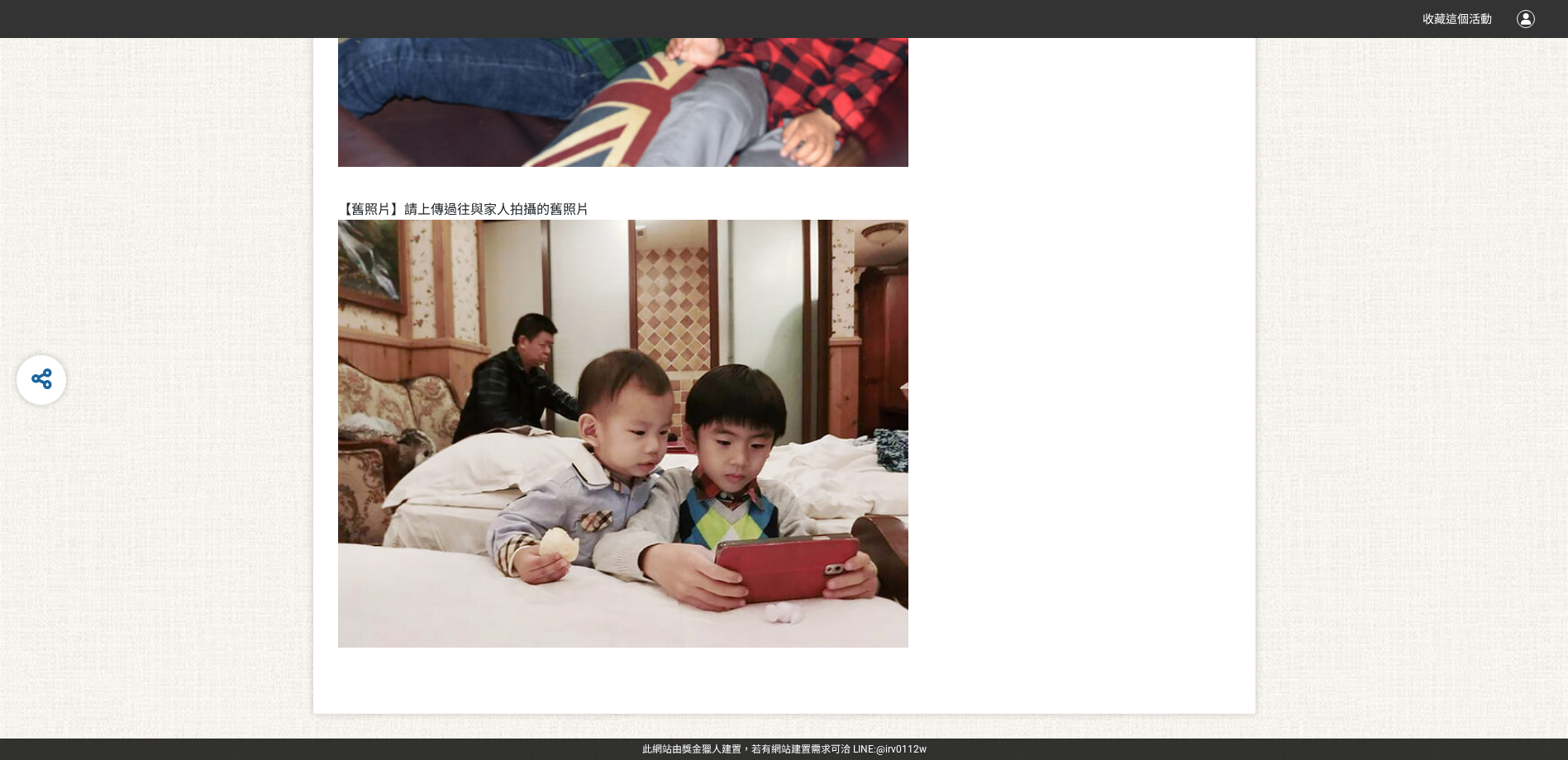
scroll to position [120, 0]
